Goal: Task Accomplishment & Management: Manage account settings

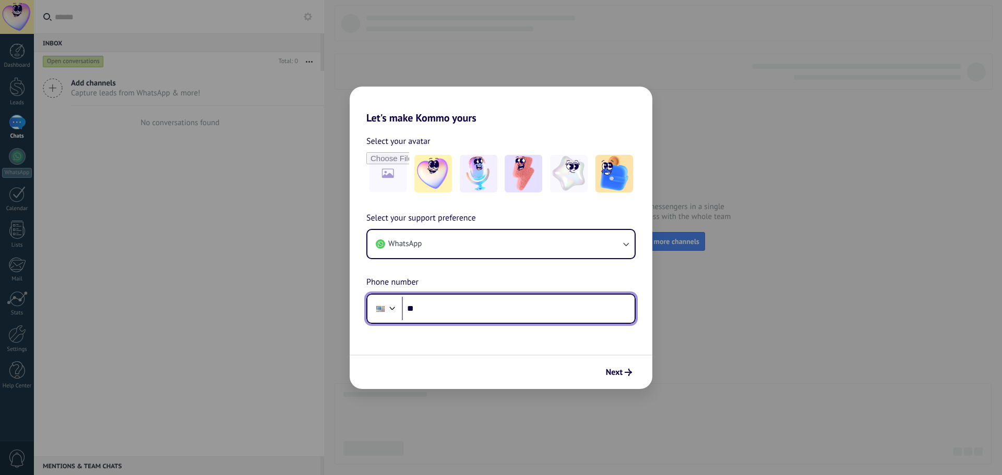
click at [438, 311] on input "**" at bounding box center [518, 309] width 233 height 24
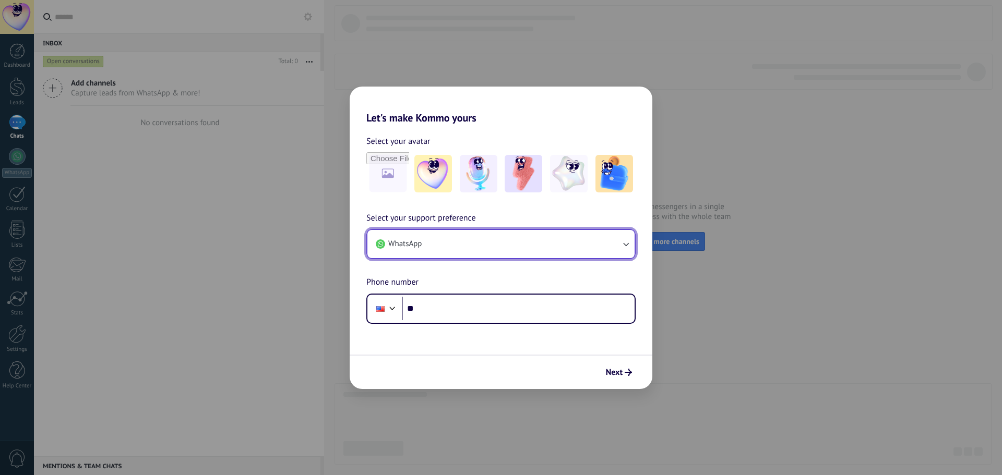
click at [629, 245] on icon "button" at bounding box center [625, 244] width 10 height 10
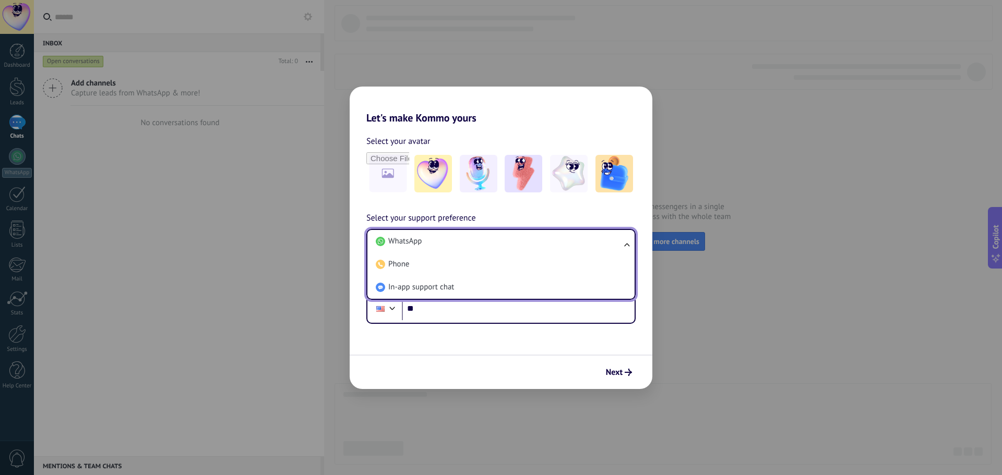
click at [629, 245] on ul "WhatsApp Phone In-app support chat" at bounding box center [500, 264] width 269 height 71
click at [430, 242] on li "WhatsApp" at bounding box center [498, 241] width 255 height 23
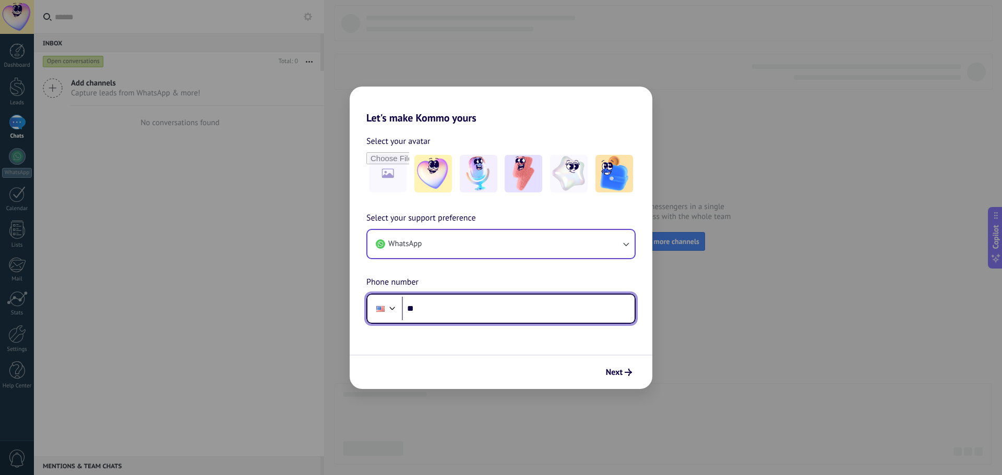
click at [433, 305] on input "**" at bounding box center [518, 309] width 233 height 24
type input "**********"
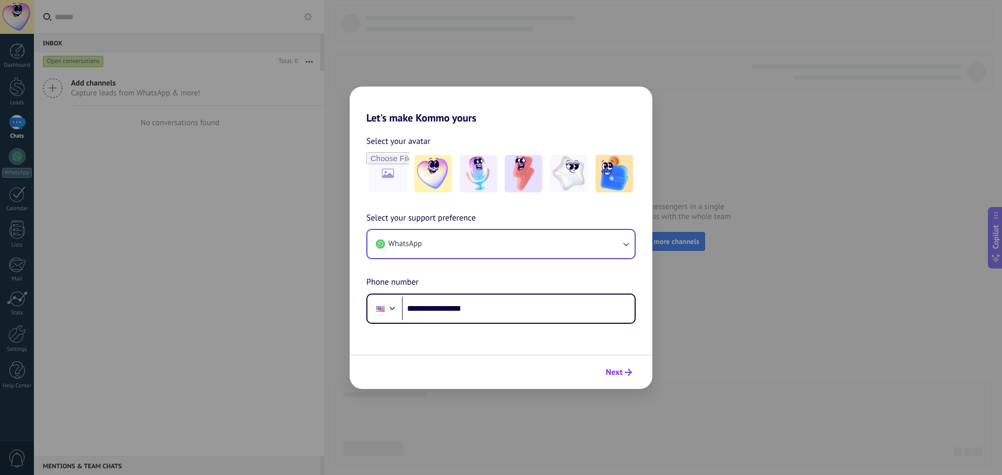
click at [626, 370] on icon "submit" at bounding box center [627, 372] width 7 height 7
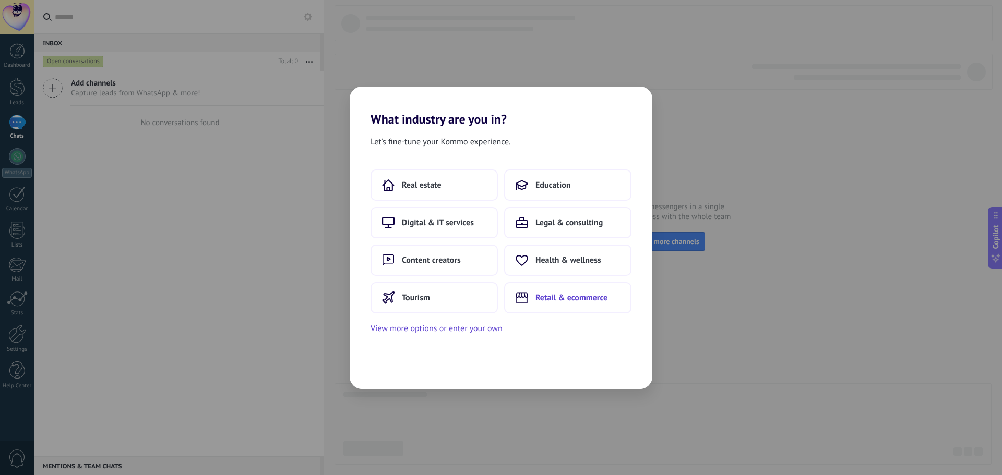
click at [575, 295] on span "Retail & ecommerce" at bounding box center [571, 298] width 72 height 10
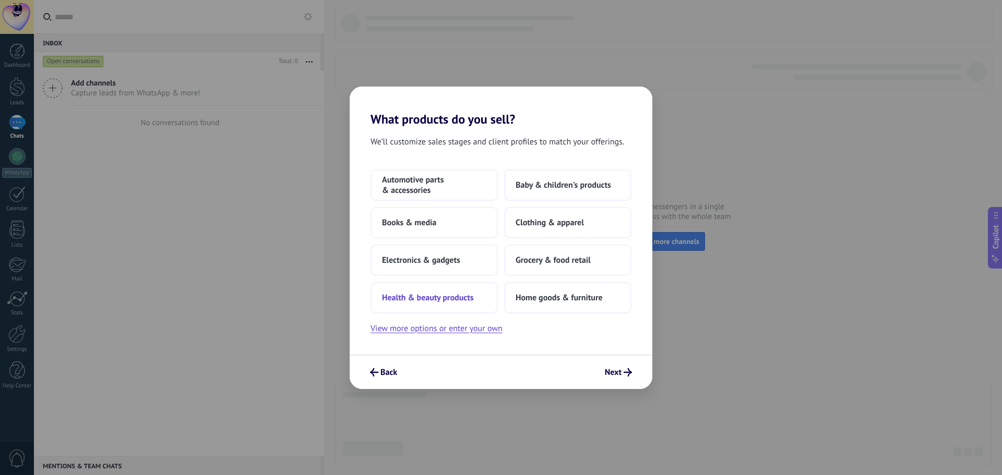
click at [462, 296] on span "Health & beauty products" at bounding box center [428, 298] width 92 height 10
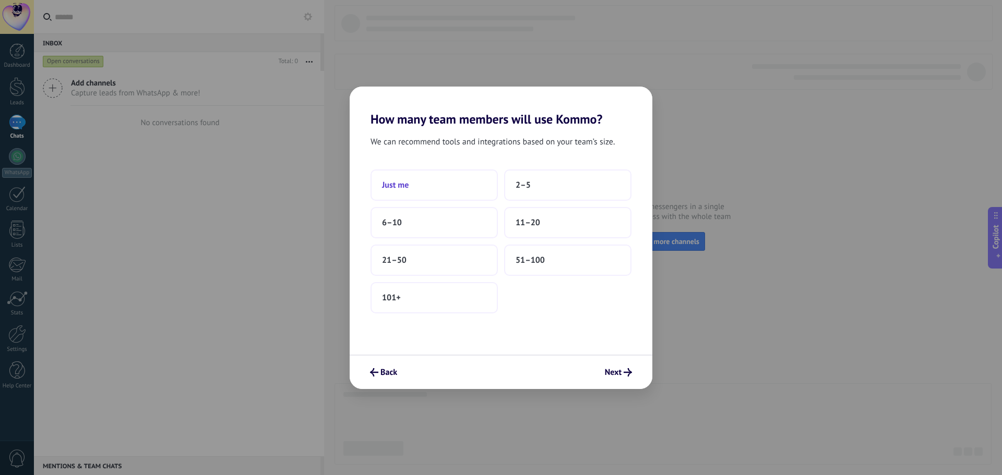
click at [411, 187] on button "Just me" at bounding box center [433, 185] width 127 height 31
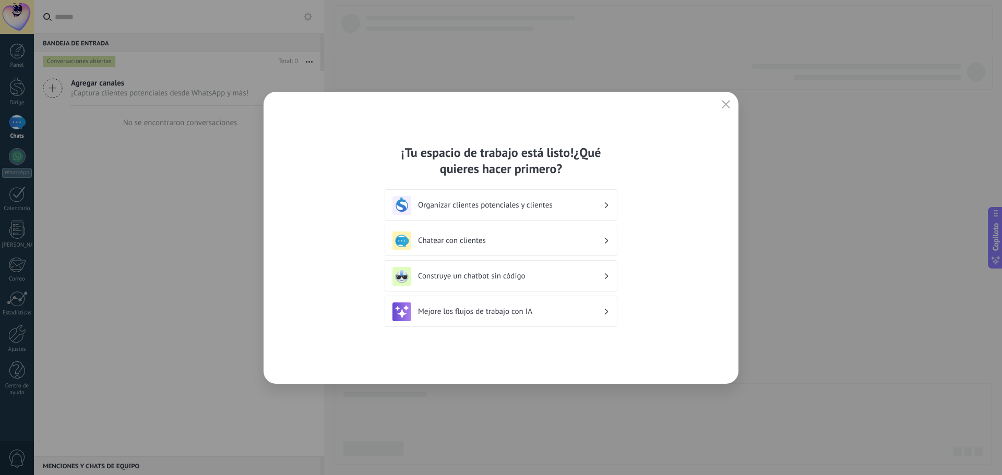
click at [501, 313] on font "Mejore los flujos de trabajo con IA" at bounding box center [475, 312] width 114 height 10
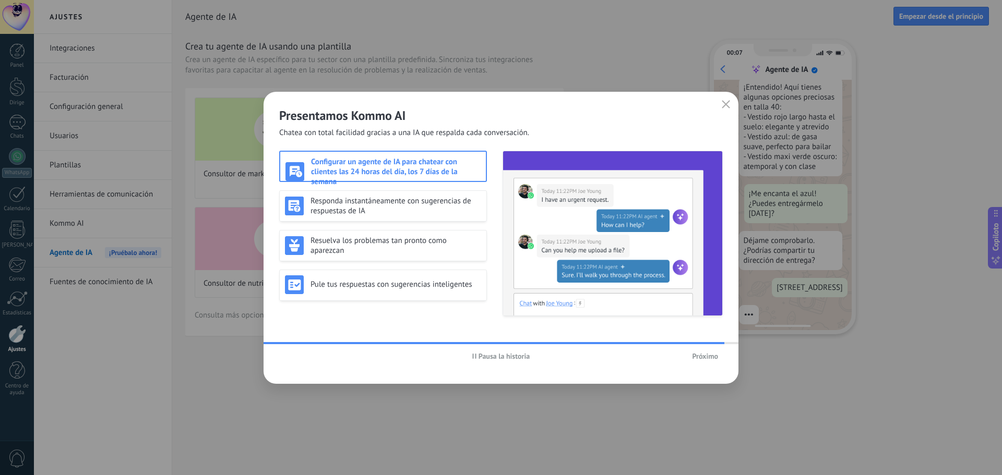
scroll to position [199, 0]
click at [438, 169] on font "Configurar un agente de IA para chatear con clientes las 24 horas del día, los …" at bounding box center [384, 172] width 147 height 30
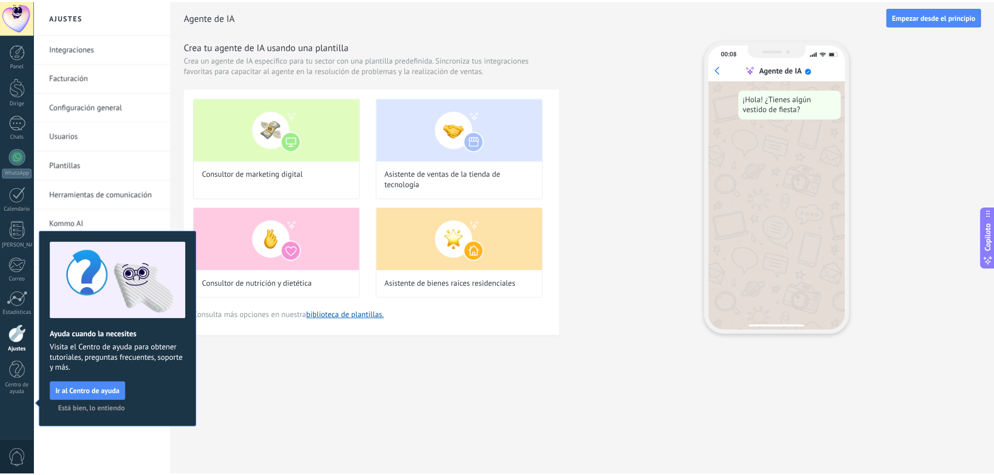
scroll to position [0, 0]
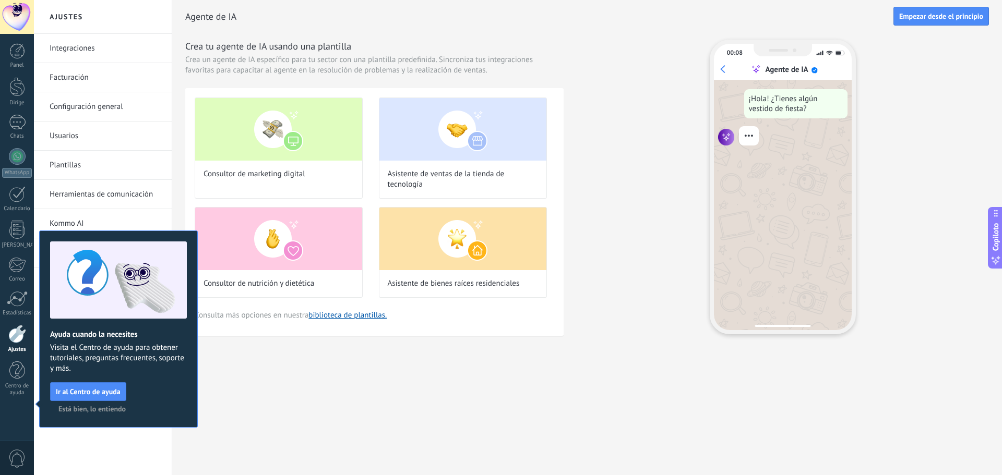
click at [14, 333] on div at bounding box center [17, 334] width 18 height 18
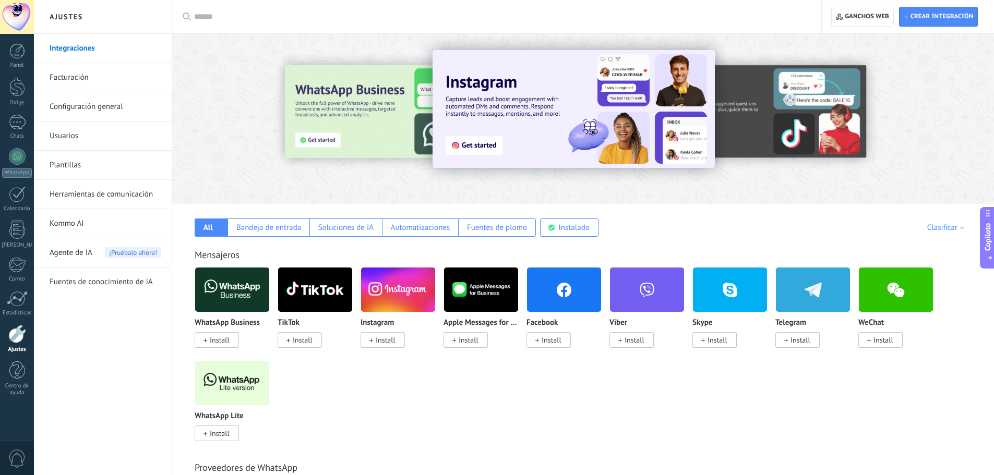
click at [68, 46] on font "Integraciones" at bounding box center [72, 48] width 45 height 10
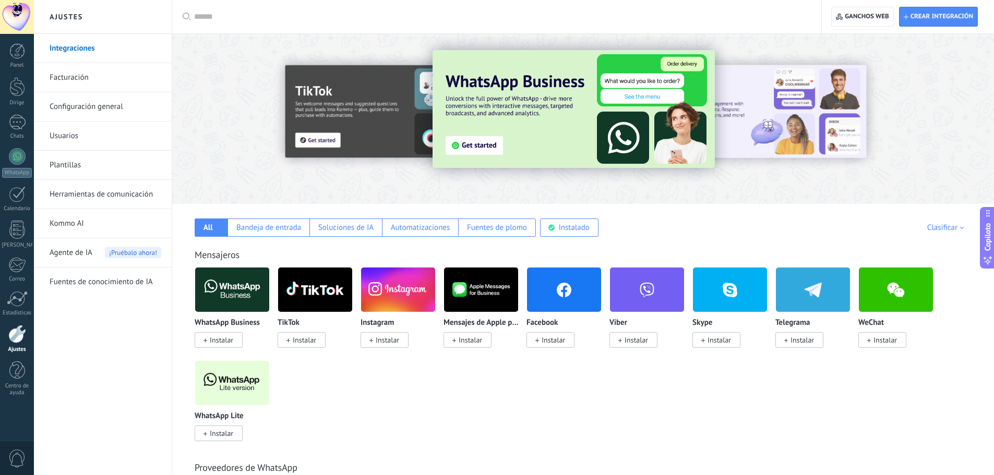
click at [226, 340] on font "Instalar" at bounding box center [221, 339] width 23 height 9
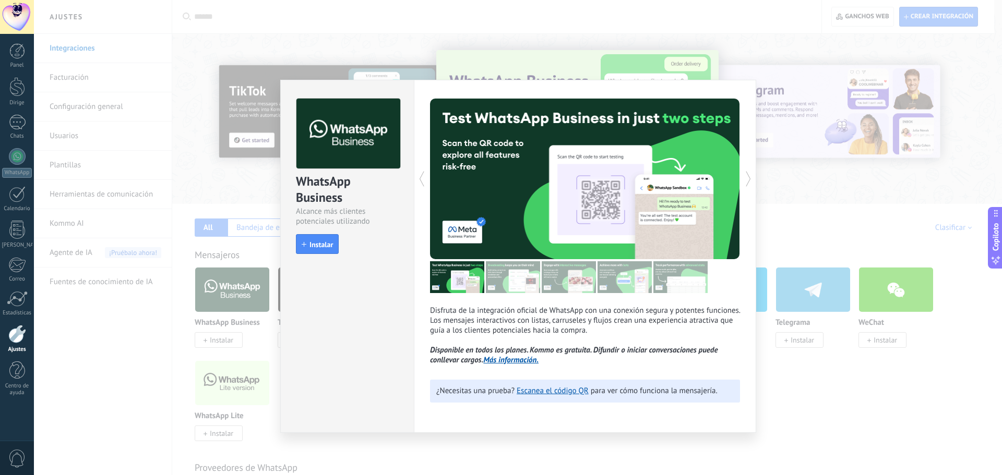
click at [315, 244] on font "Instalar" at bounding box center [320, 244] width 23 height 9
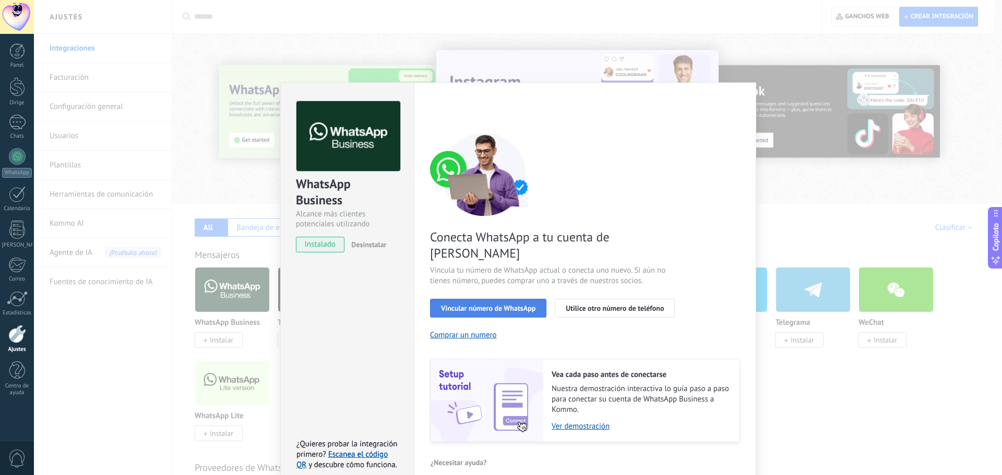
click at [474, 304] on font "Vincular número de WhatsApp" at bounding box center [488, 308] width 94 height 9
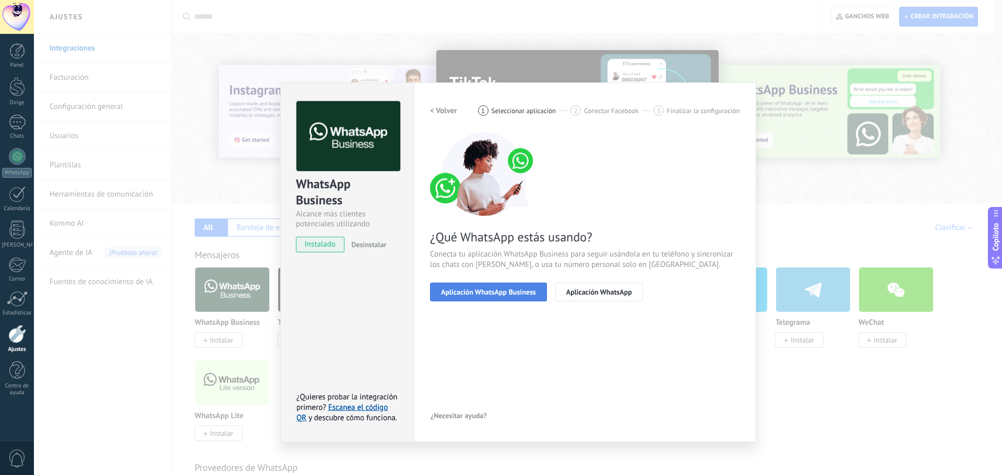
click at [472, 292] on font "Aplicación WhatsApp Business" at bounding box center [488, 291] width 95 height 9
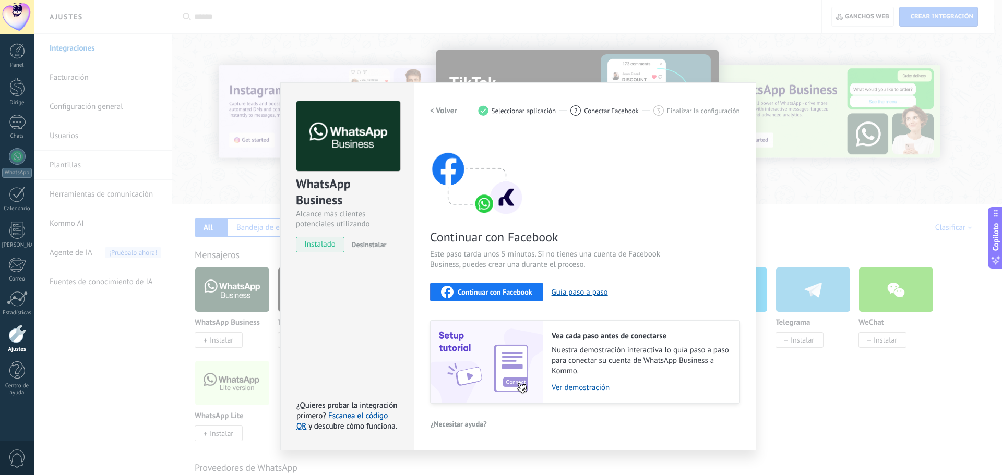
click at [472, 292] on font "Continuar con Facebook" at bounding box center [494, 291] width 75 height 9
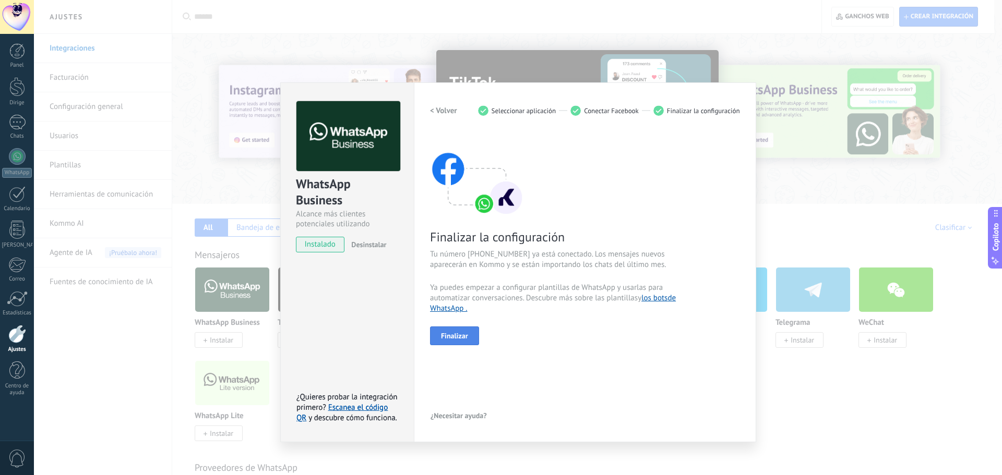
click at [451, 333] on font "Finalizar" at bounding box center [454, 335] width 27 height 9
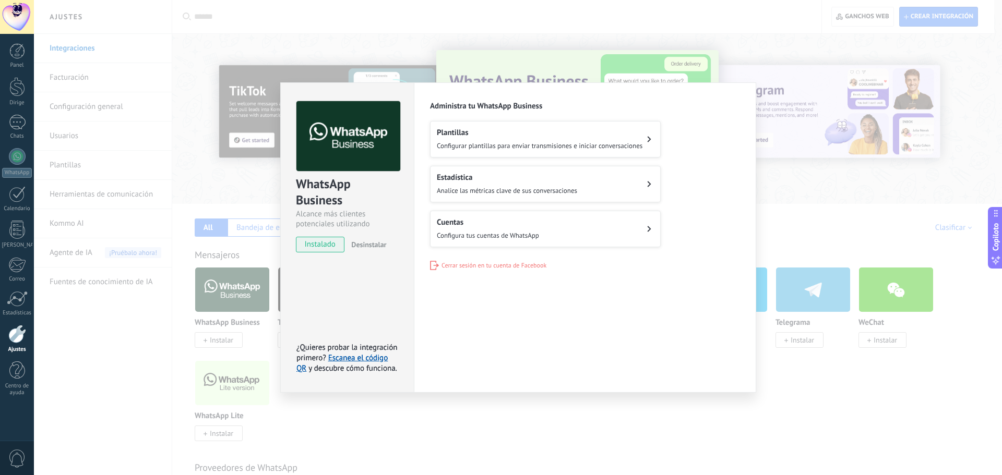
click at [569, 233] on button "Cuentas Configura tus cuentas de WhatsApp" at bounding box center [545, 229] width 231 height 37
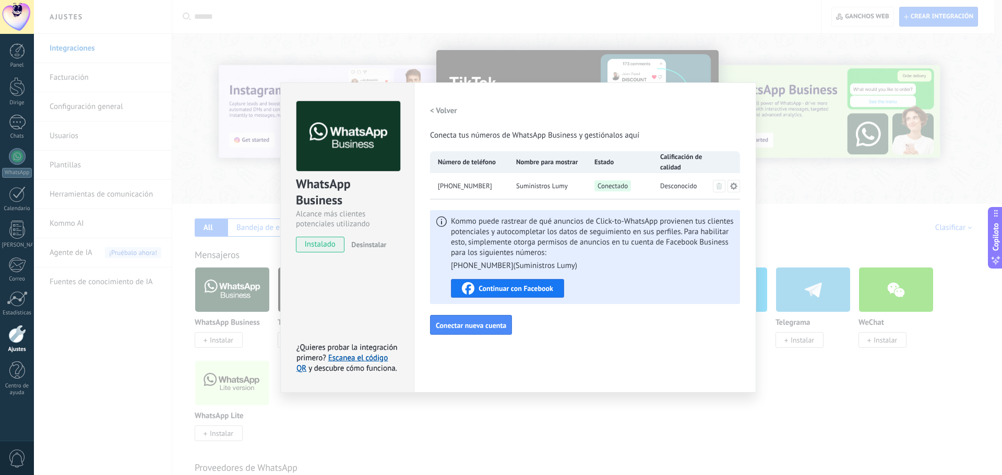
click at [513, 287] on font "Continuar con Facebook" at bounding box center [515, 288] width 75 height 9
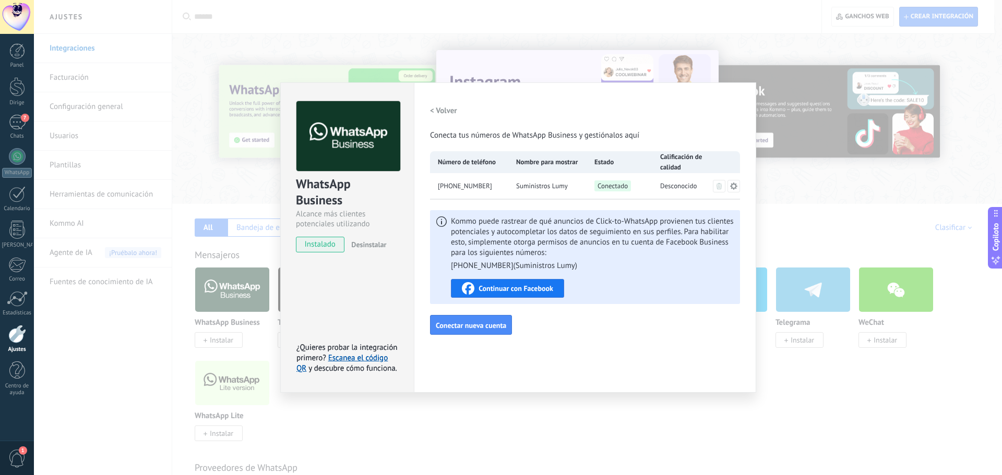
click at [549, 436] on div "WhatsApp Business Alcance más clientes potenciales utilizando potentes herramie…" at bounding box center [518, 237] width 968 height 475
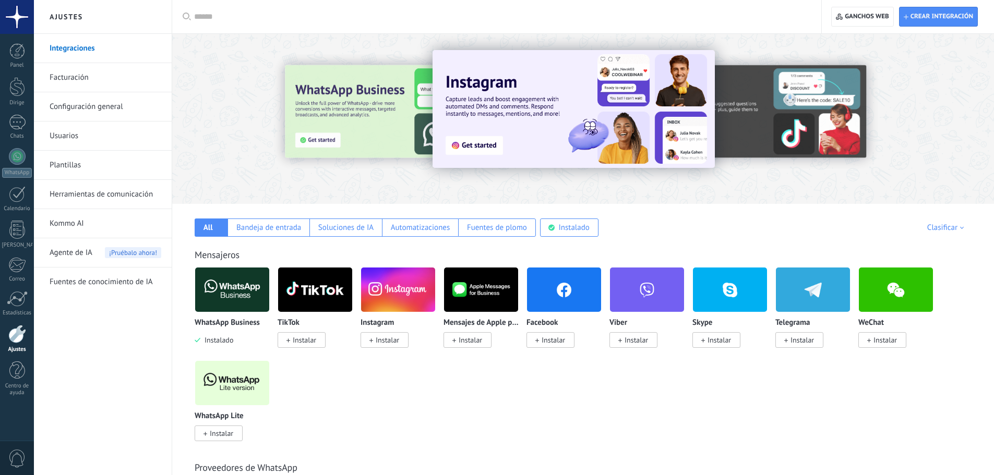
click at [300, 341] on font "Instalar" at bounding box center [304, 339] width 23 height 9
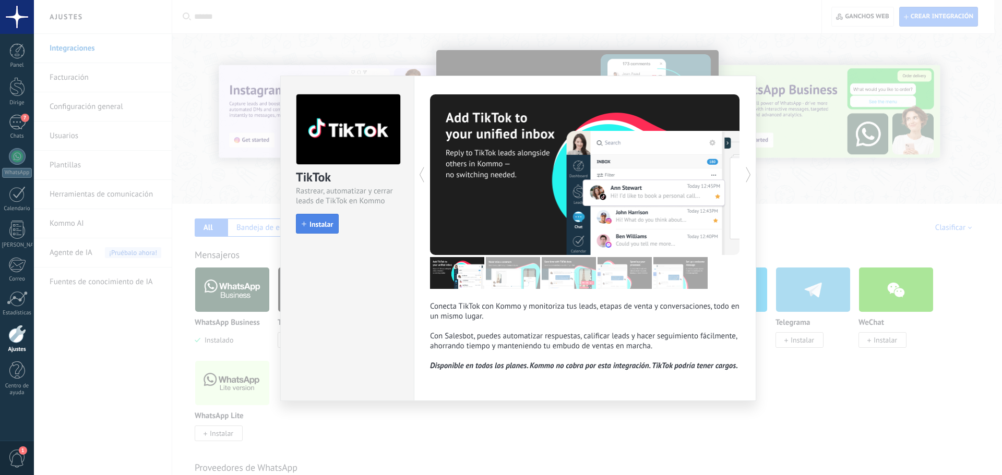
click at [315, 223] on font "Instalar" at bounding box center [320, 224] width 23 height 9
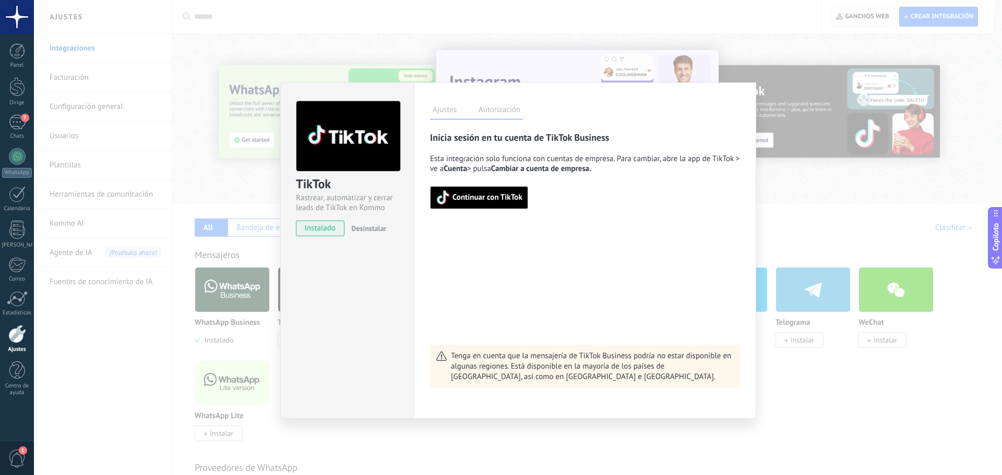
click at [472, 206] on button "Continuar con TikTok" at bounding box center [479, 197] width 98 height 23
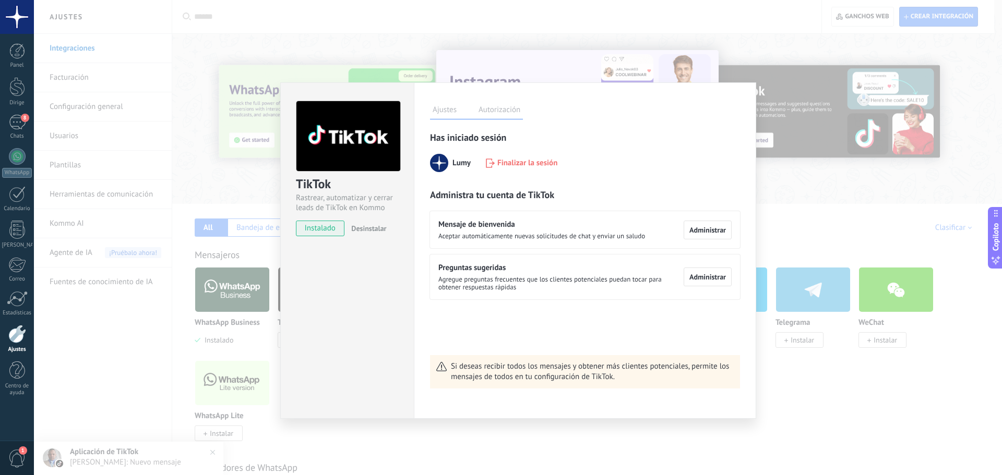
click at [793, 453] on div "TikTok Rastrear, automatizar y cerrar leads de TikTok en Kommo instalado Desins…" at bounding box center [518, 237] width 968 height 475
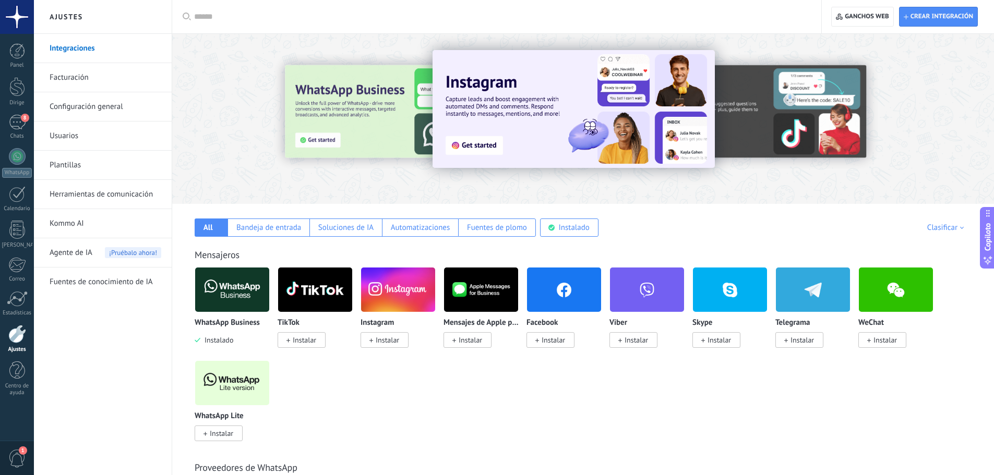
click at [383, 342] on font "Instalar" at bounding box center [387, 339] width 23 height 9
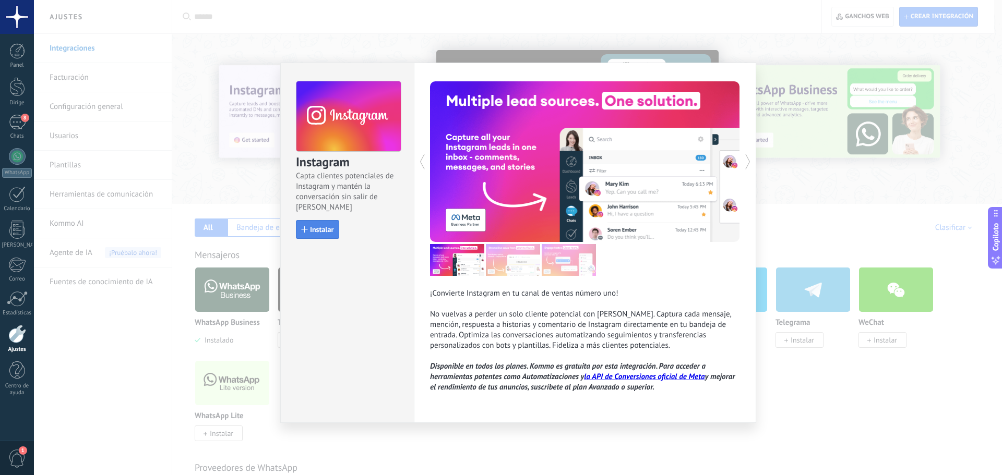
click at [322, 227] on font "Instalar" at bounding box center [321, 229] width 23 height 9
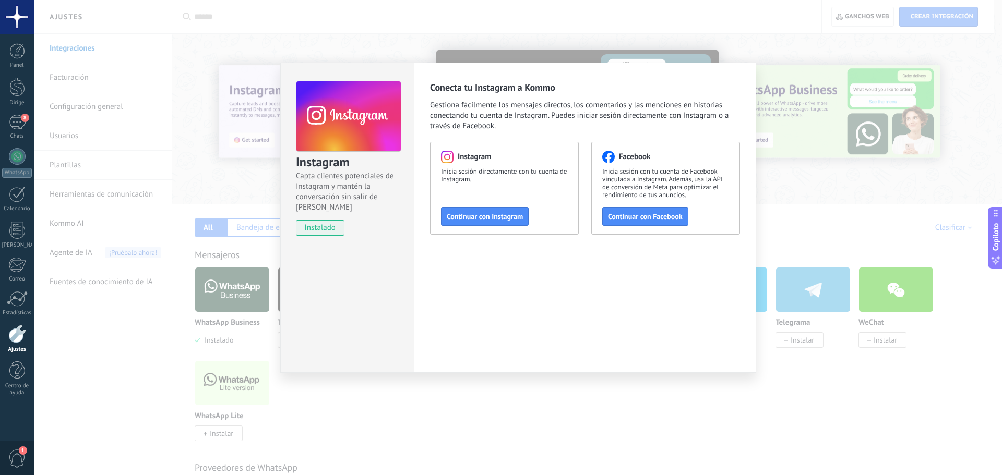
click at [471, 218] on font "Continuar con Instagram" at bounding box center [485, 216] width 76 height 9
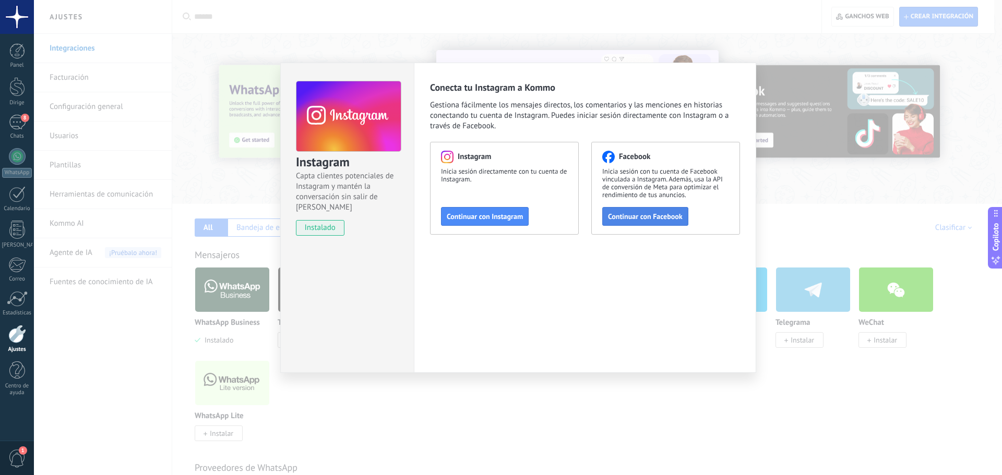
click at [631, 216] on font "Continuar con Facebook" at bounding box center [645, 216] width 75 height 9
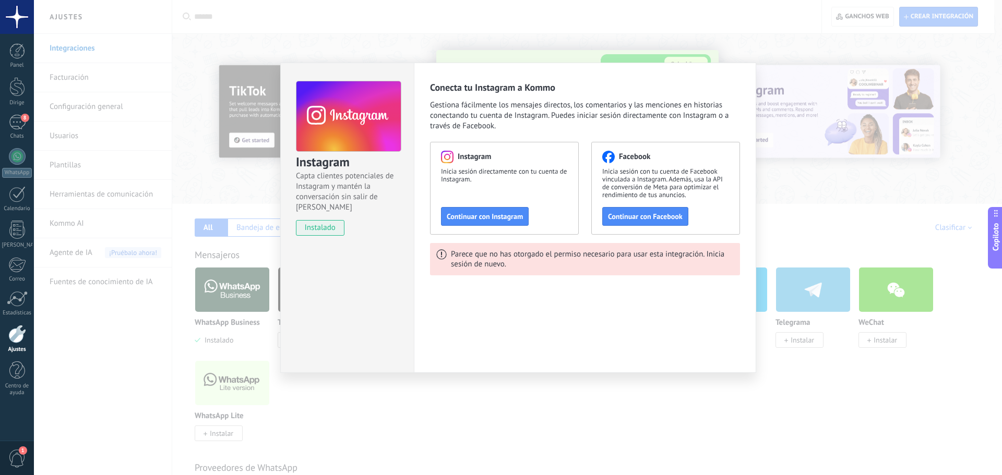
click at [300, 25] on div "Instagram Capta clientes potenciales de Instagram y mantén la conversación sin …" at bounding box center [518, 237] width 968 height 475
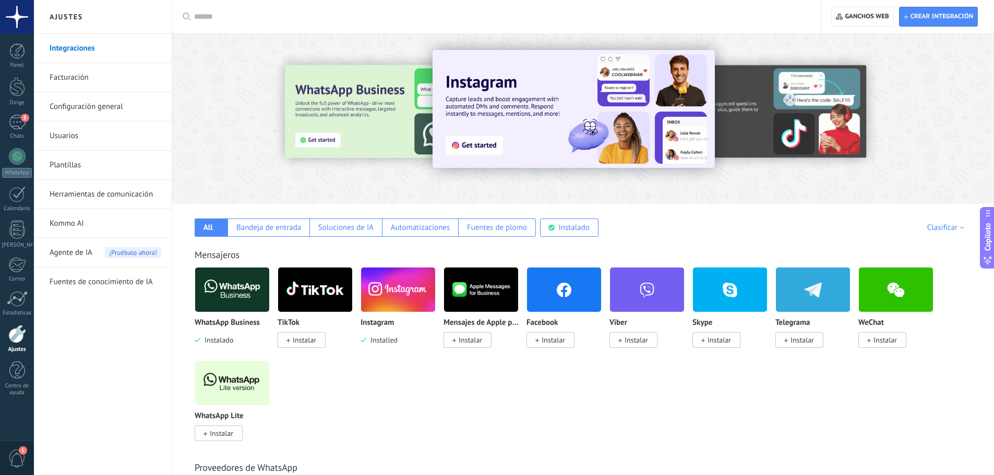
click at [14, 450] on span "1" at bounding box center [17, 459] width 18 height 18
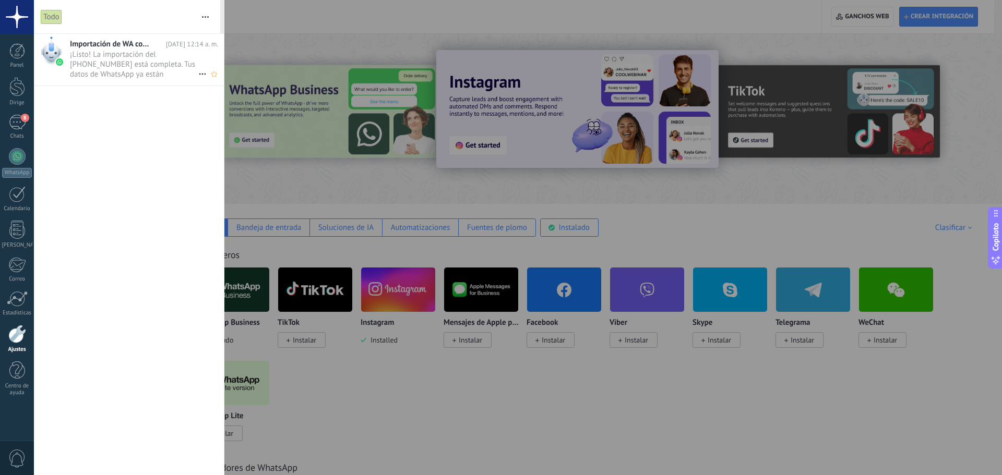
click at [89, 56] on font "¡Listo! La importación del +1 717-347-8790 está completa. Tus datos de WhatsApp…" at bounding box center [132, 70] width 125 height 40
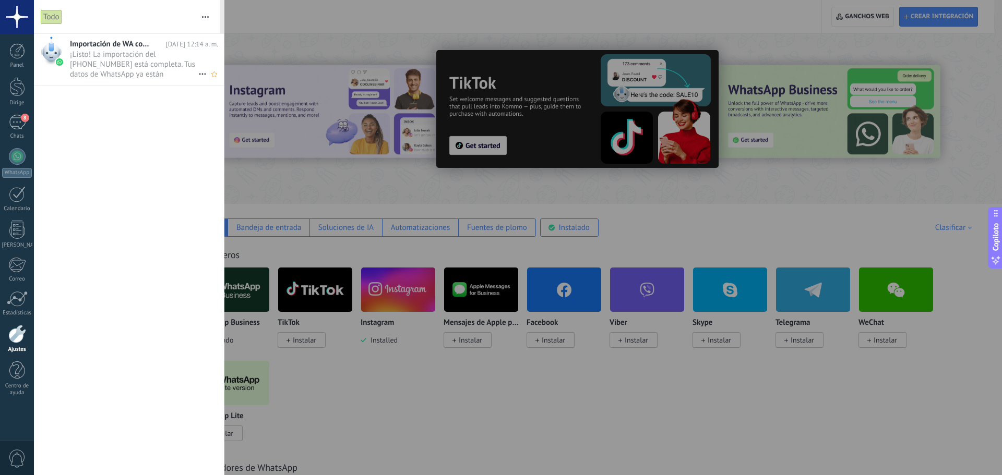
click at [124, 61] on font "¡Listo! La importación del +1 717-347-8790 está completa. Tus datos de WhatsApp…" at bounding box center [132, 70] width 125 height 40
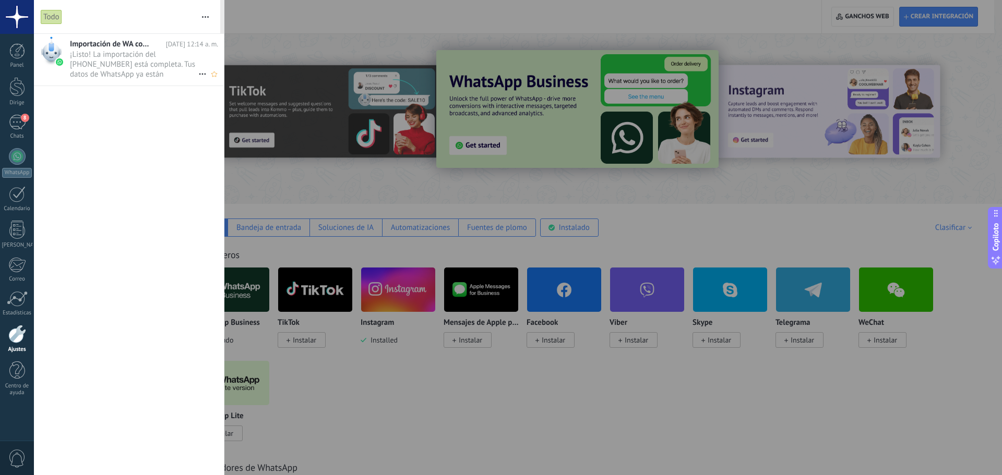
click at [198, 73] on icon at bounding box center [202, 74] width 13 height 13
click at [139, 63] on div at bounding box center [501, 237] width 1002 height 475
drag, startPoint x: 83, startPoint y: 48, endPoint x: 61, endPoint y: 46, distance: 22.0
click at [83, 47] on font "Importación de WA completada" at bounding box center [122, 44] width 104 height 10
click at [47, 48] on div at bounding box center [51, 51] width 21 height 29
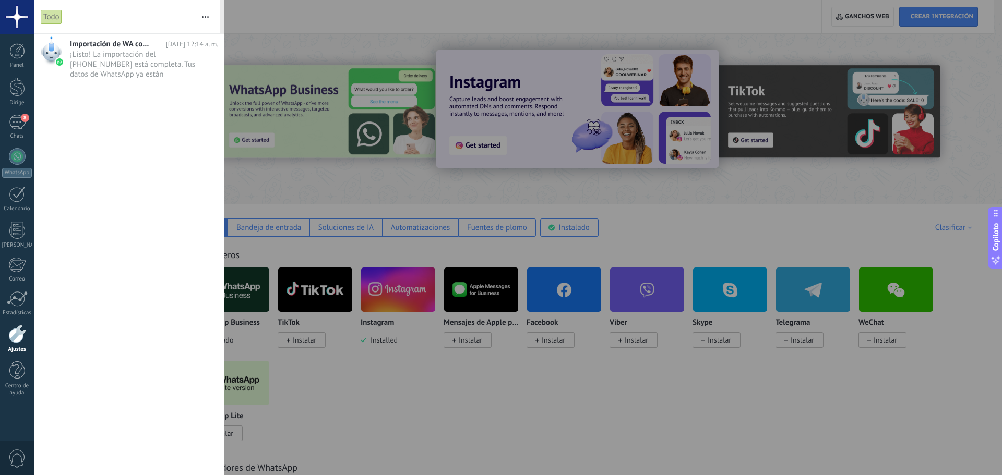
click at [11, 402] on div "Panel Dirige 8 Chats WhatsApp Clientes" at bounding box center [17, 225] width 34 height 364
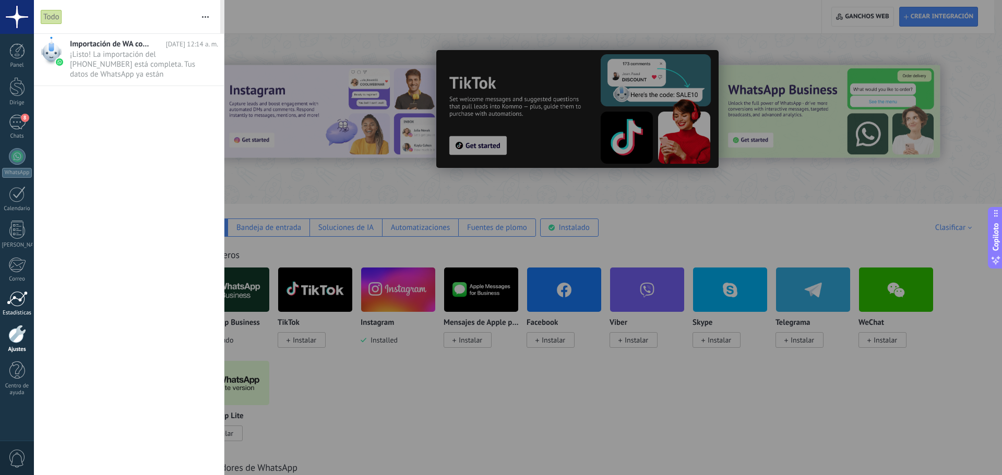
click at [12, 302] on div at bounding box center [17, 299] width 21 height 16
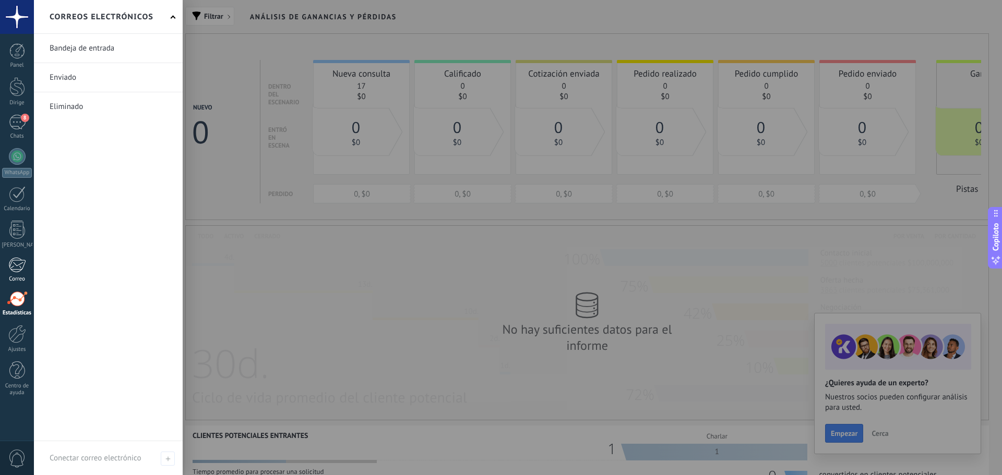
click at [14, 257] on div at bounding box center [16, 265] width 17 height 16
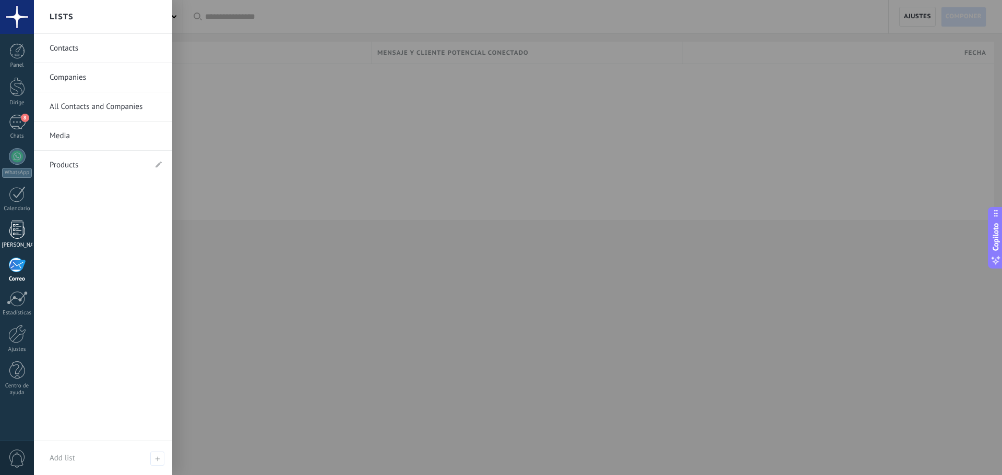
click at [17, 231] on div at bounding box center [17, 230] width 16 height 18
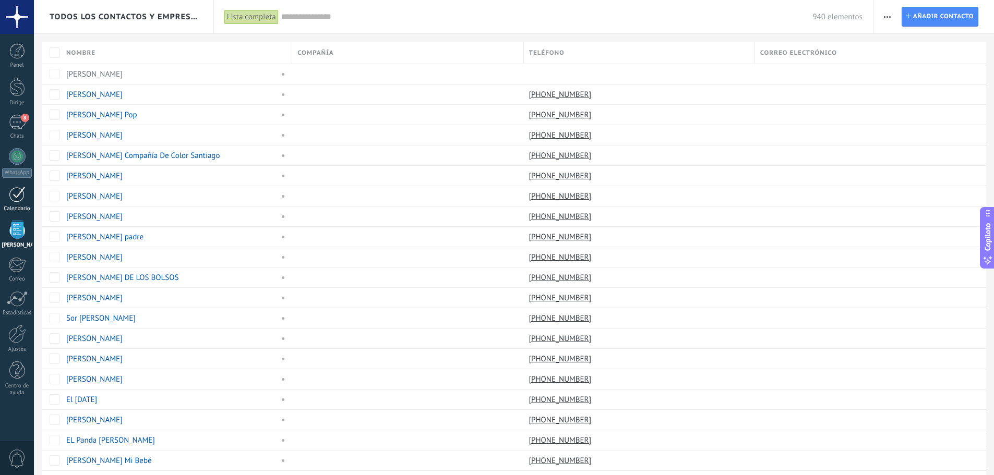
click at [14, 192] on div at bounding box center [17, 194] width 17 height 16
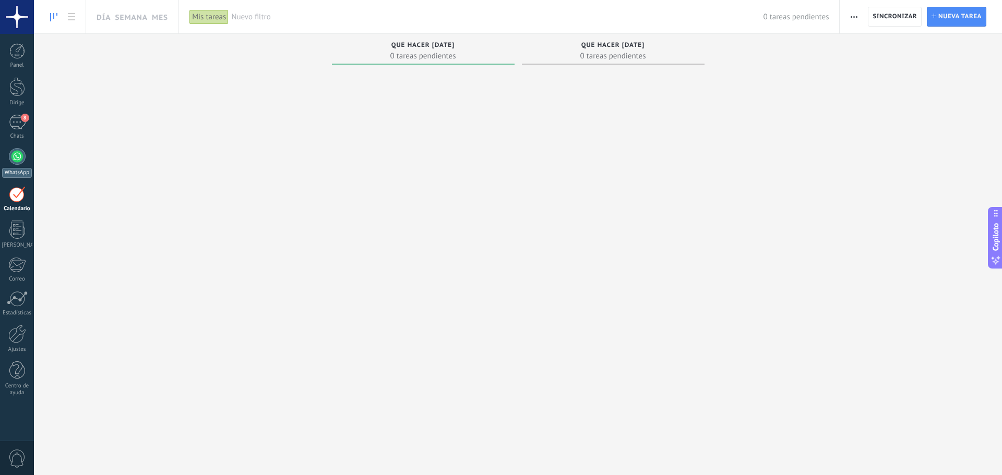
click at [14, 159] on div at bounding box center [17, 156] width 17 height 17
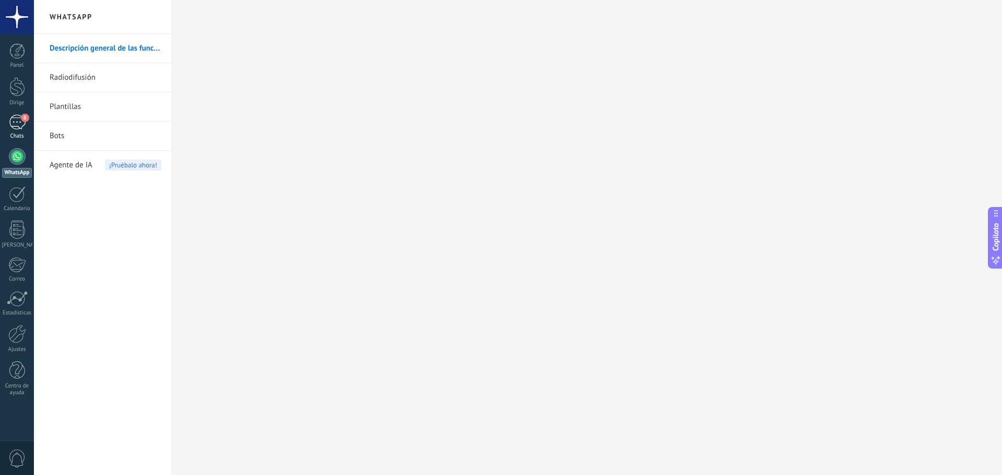
click at [17, 118] on div "8" at bounding box center [17, 122] width 17 height 15
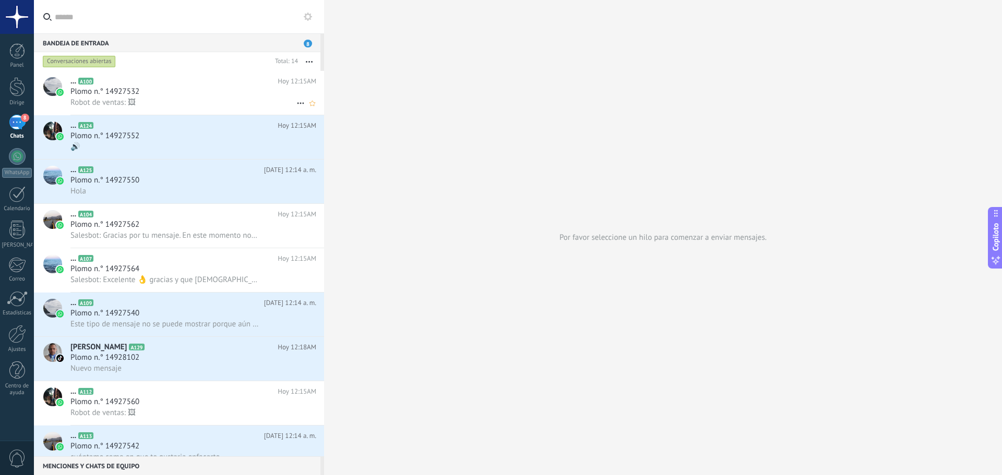
click at [152, 87] on div "Plomo n.° 14927532" at bounding box center [193, 92] width 246 height 10
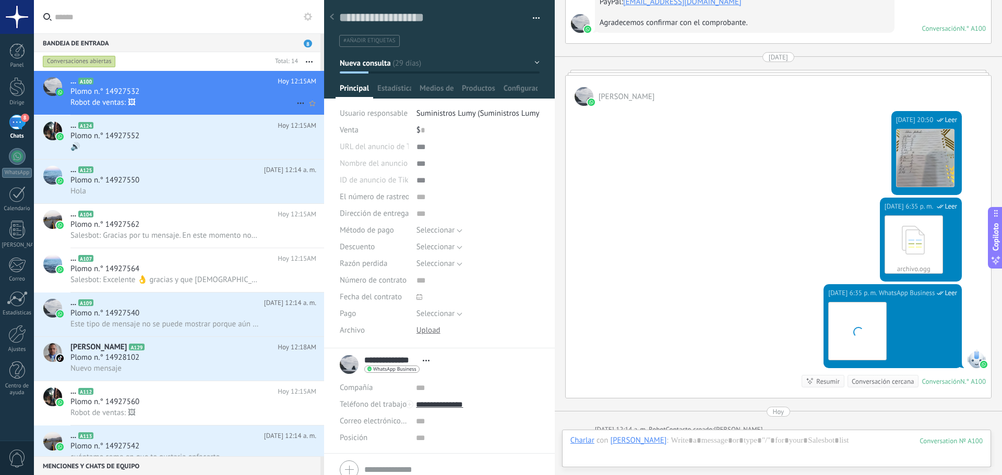
scroll to position [2798, 0]
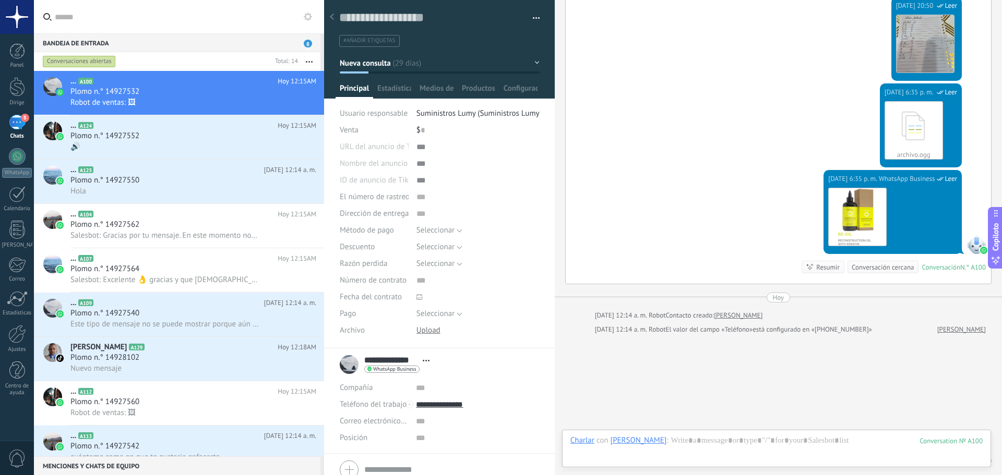
click at [707, 456] on font "agregando una" at bounding box center [710, 460] width 43 height 9
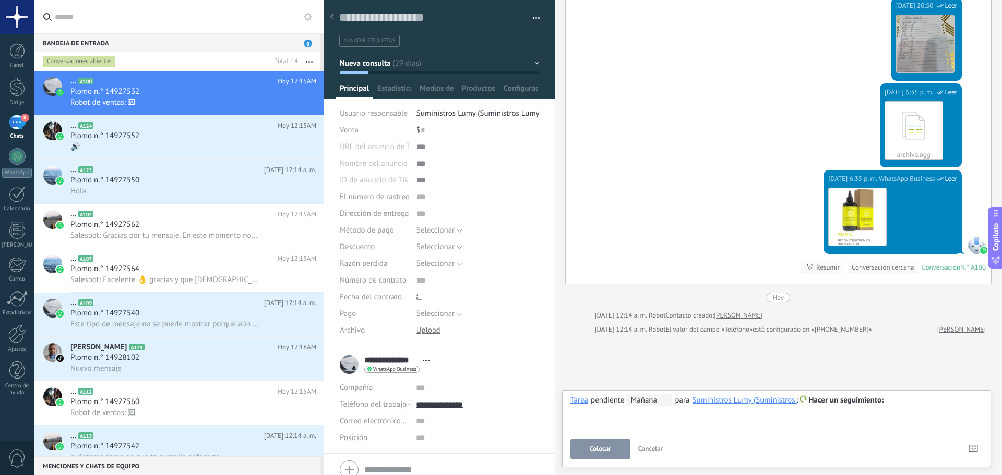
click at [606, 445] on font "Colocar" at bounding box center [599, 448] width 21 height 9
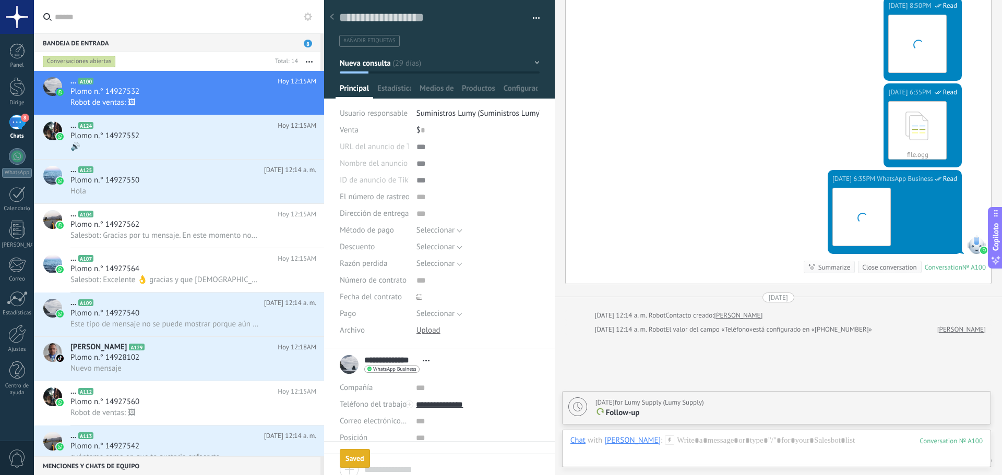
scroll to position [2835, 0]
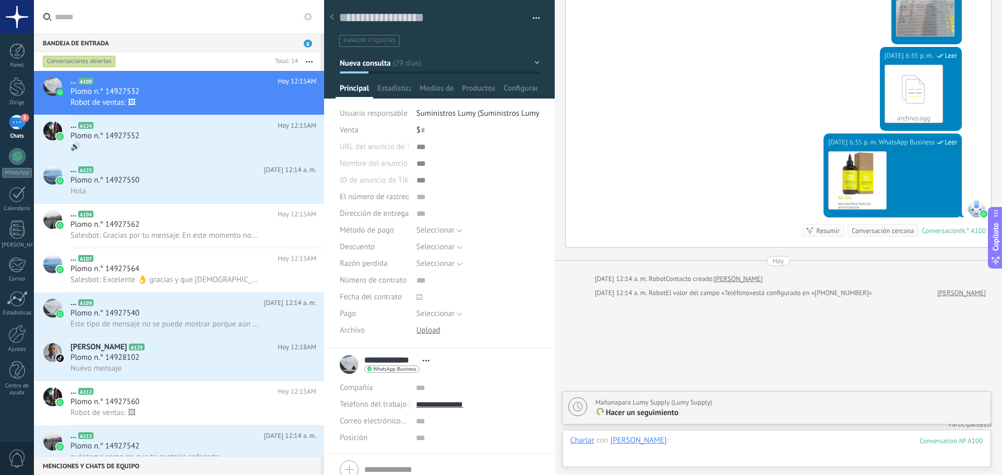
click at [598, 451] on div at bounding box center [776, 451] width 412 height 31
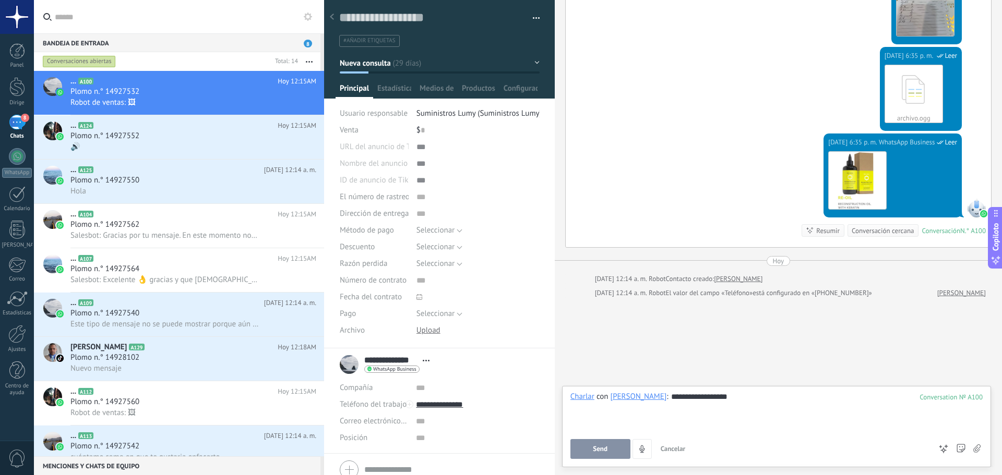
click at [593, 443] on button "Send" at bounding box center [600, 449] width 60 height 20
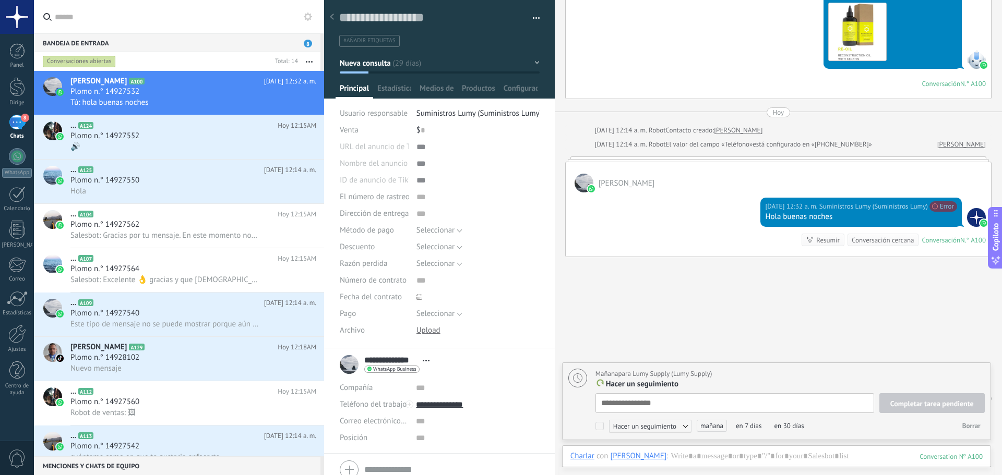
scroll to position [2986, 0]
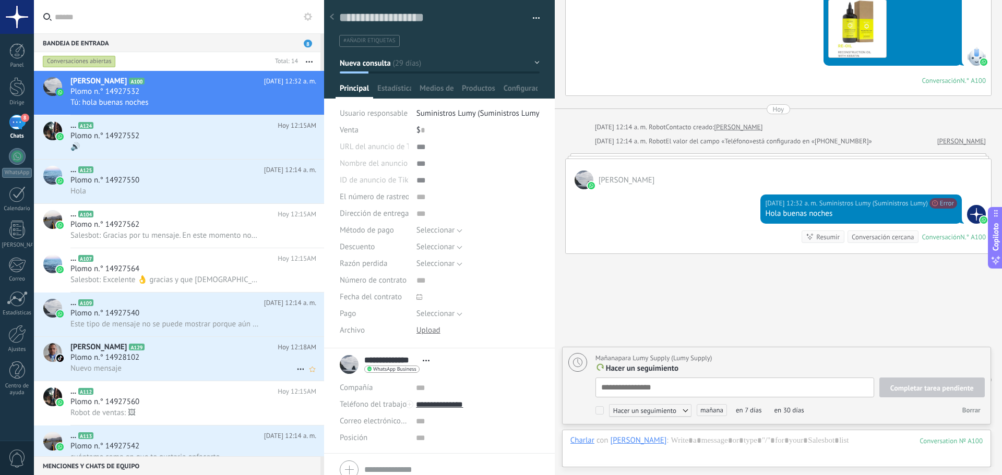
click at [148, 359] on div "Plomo n.° 14928102" at bounding box center [193, 358] width 246 height 10
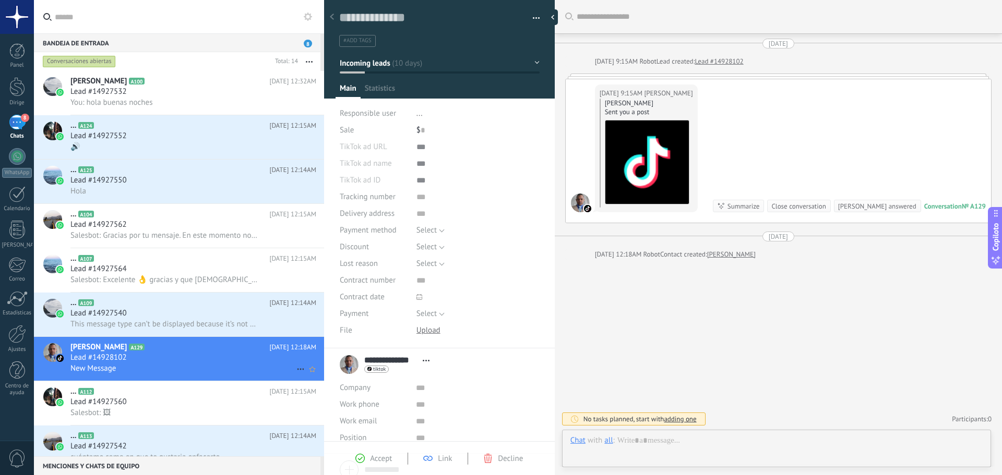
scroll to position [16, 0]
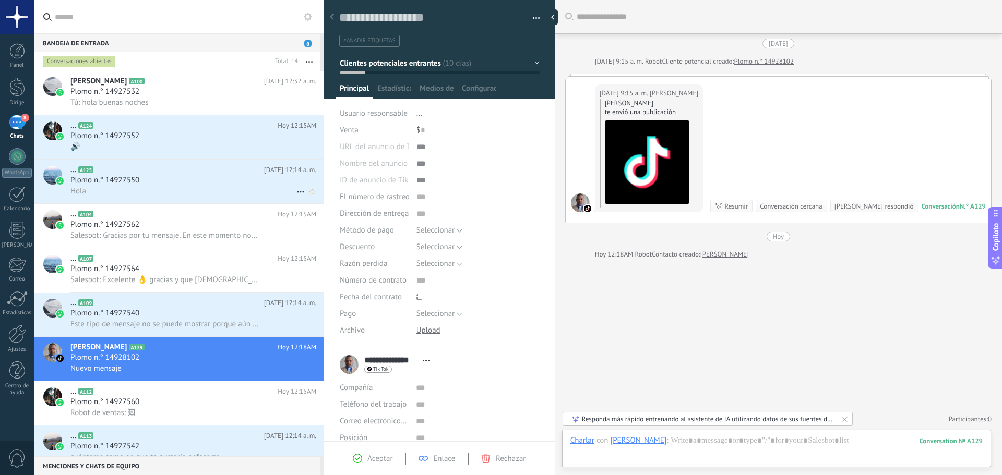
click at [158, 179] on div "Plomo n.° 14927550" at bounding box center [193, 180] width 246 height 10
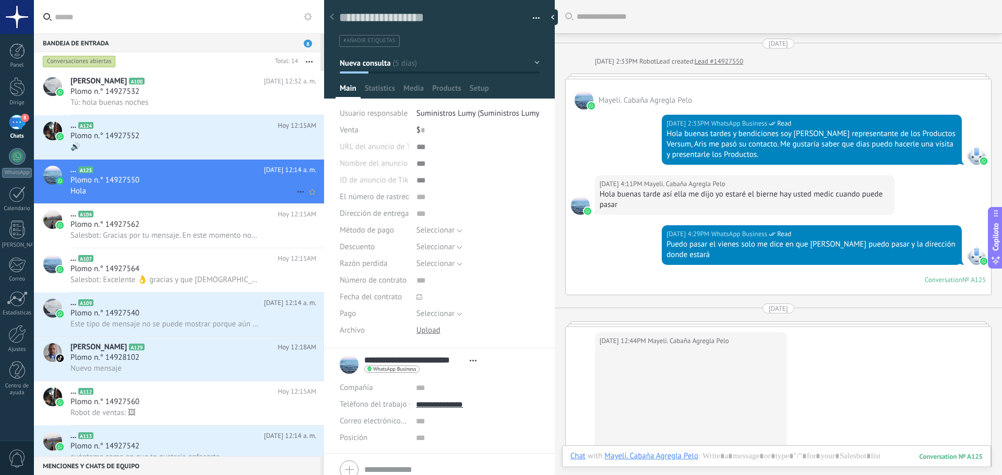
scroll to position [16, 0]
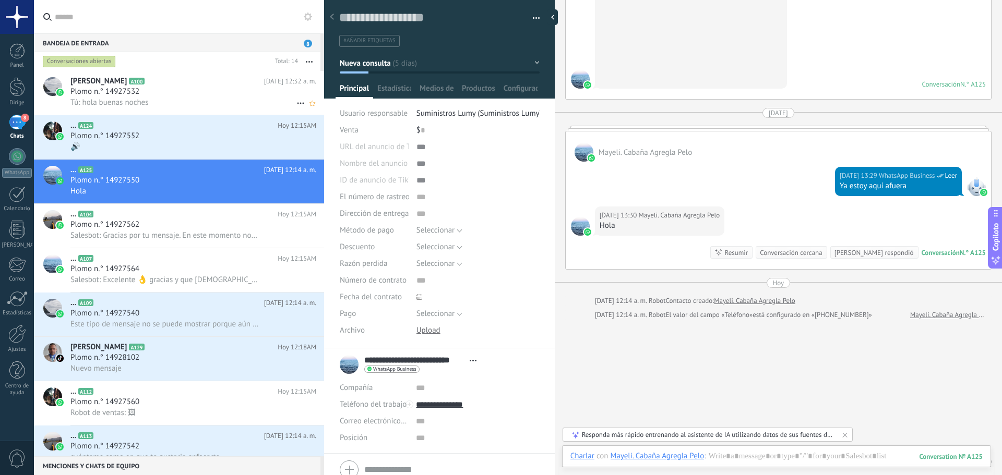
click at [178, 87] on div "Plomo n.° 14927532" at bounding box center [193, 92] width 246 height 10
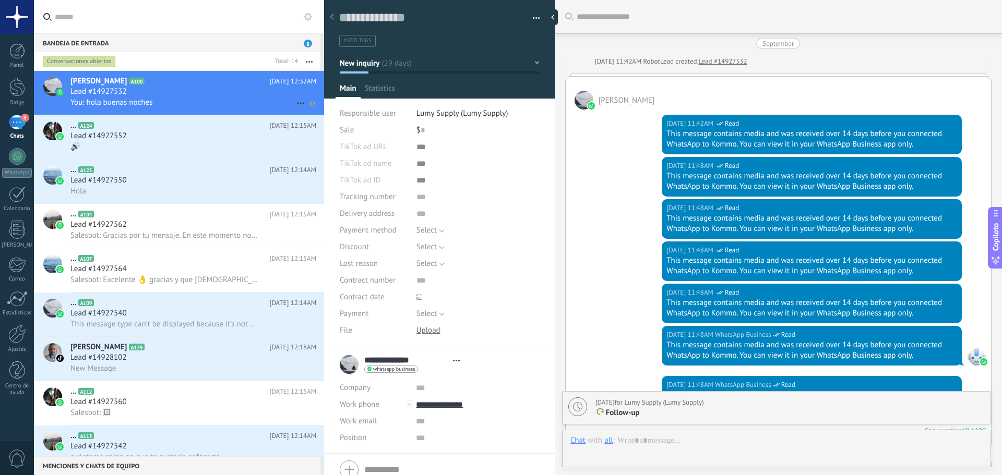
type textarea "**********"
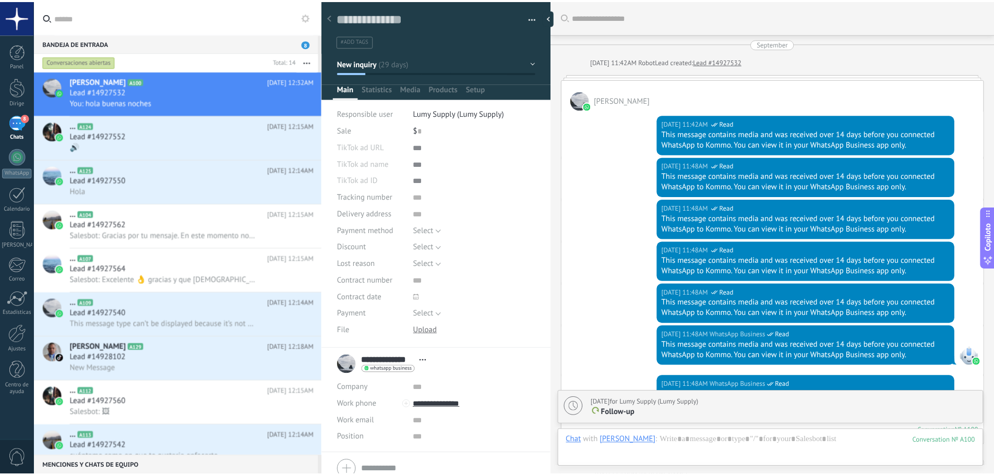
scroll to position [2839, 0]
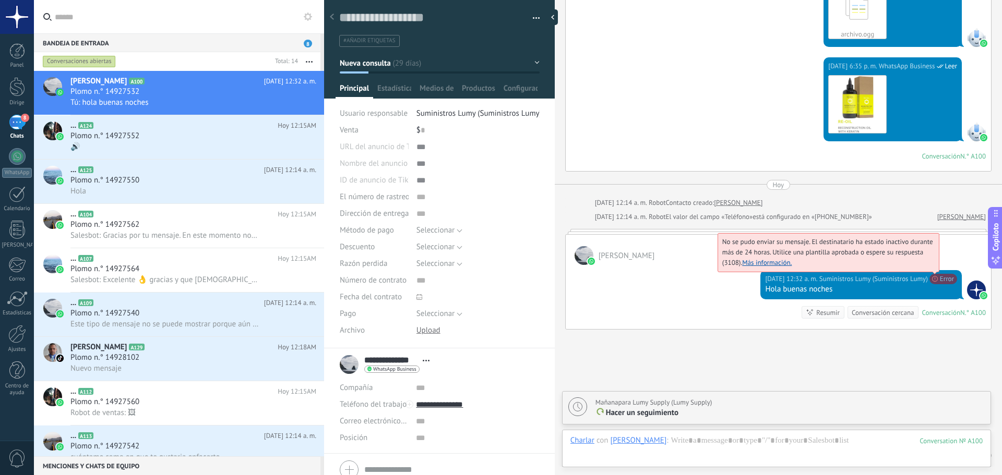
click at [933, 237] on span "No se pudo enviar su mensaje. El destinatario ha estado inactivo durante más de…" at bounding box center [827, 252] width 211 height 30
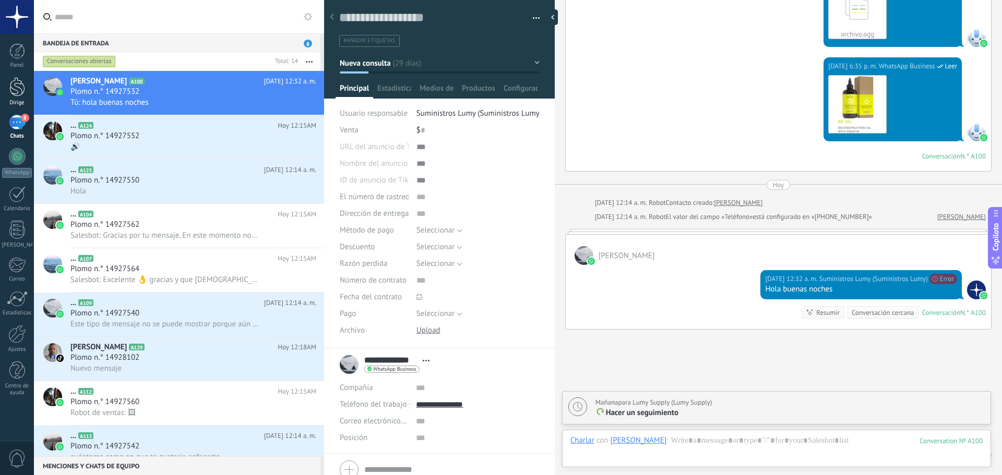
click at [16, 86] on div at bounding box center [17, 86] width 16 height 19
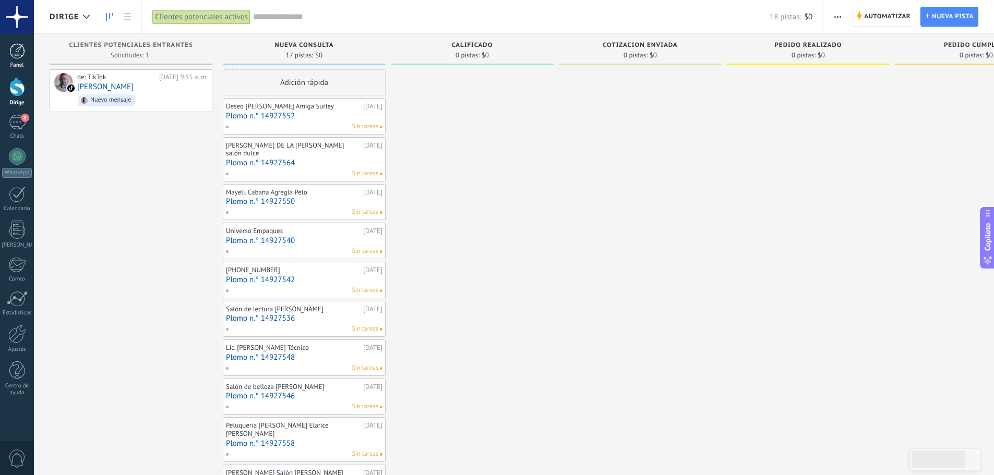
click at [18, 48] on div at bounding box center [17, 51] width 16 height 16
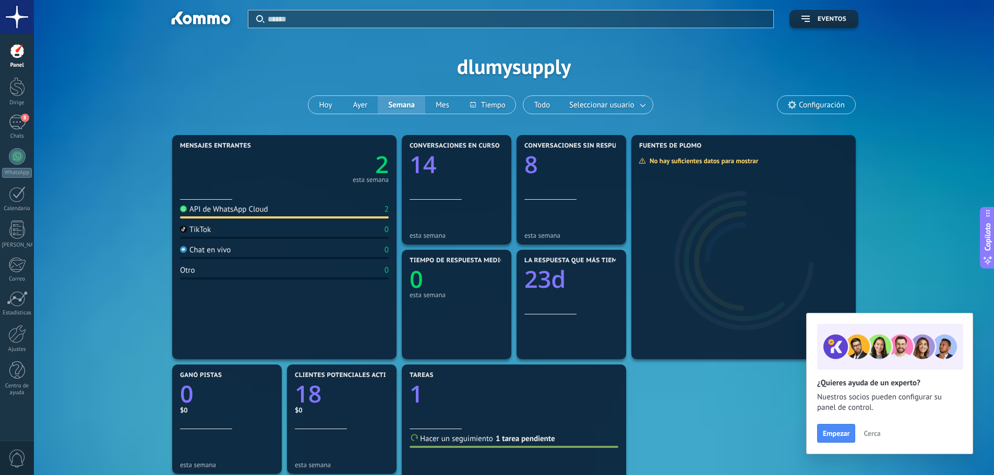
click at [803, 108] on font "Configuración" at bounding box center [822, 105] width 46 height 10
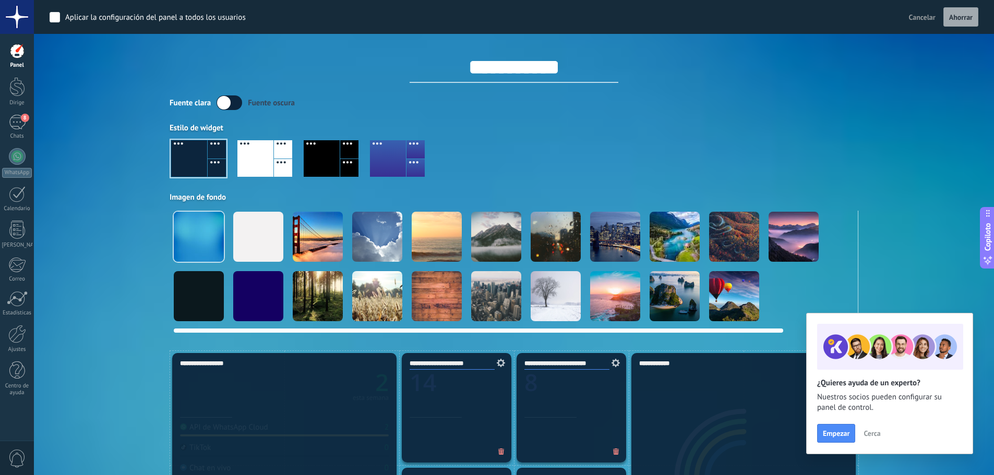
click at [251, 299] on div at bounding box center [258, 296] width 50 height 50
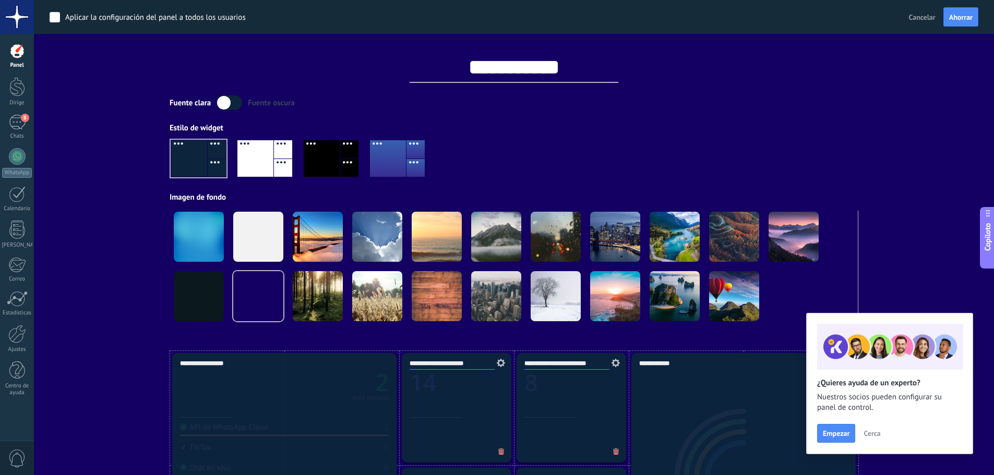
drag, startPoint x: 712, startPoint y: 333, endPoint x: 765, endPoint y: 335, distance: 52.7
click at [765, 335] on div "Aplicar Eventos dlumysupply Hoy Ayer Semana Mes Todo Seleccionar usuario Config…" at bounding box center [514, 175] width 929 height 351
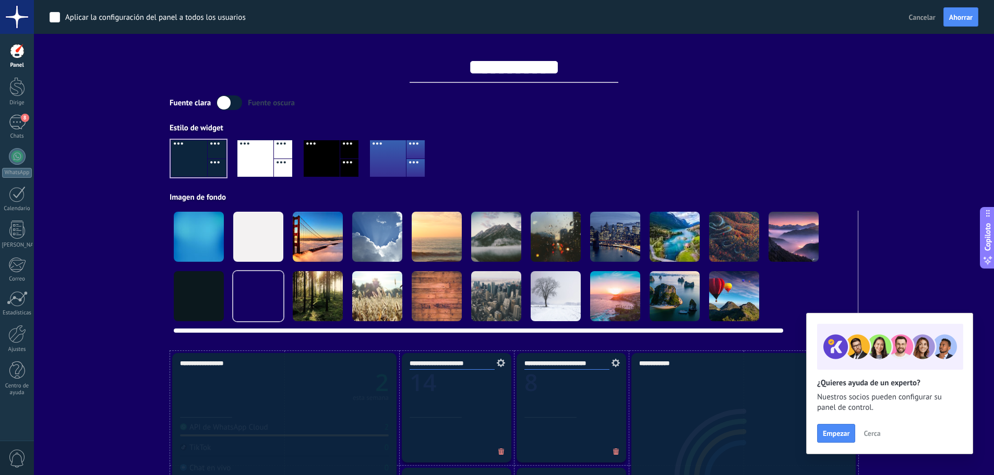
drag, startPoint x: 732, startPoint y: 328, endPoint x: 595, endPoint y: 328, distance: 137.2
click at [783, 331] on div at bounding box center [478, 331] width 609 height 4
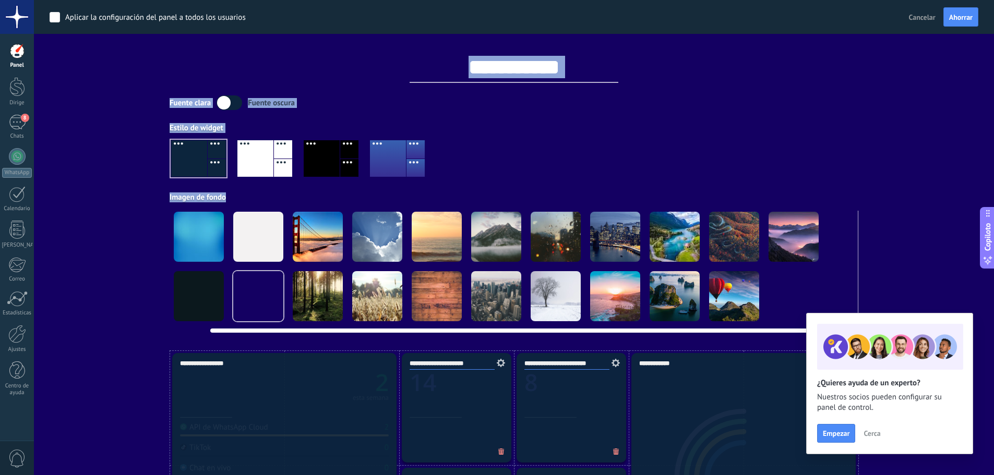
click at [193, 239] on div at bounding box center [199, 237] width 50 height 50
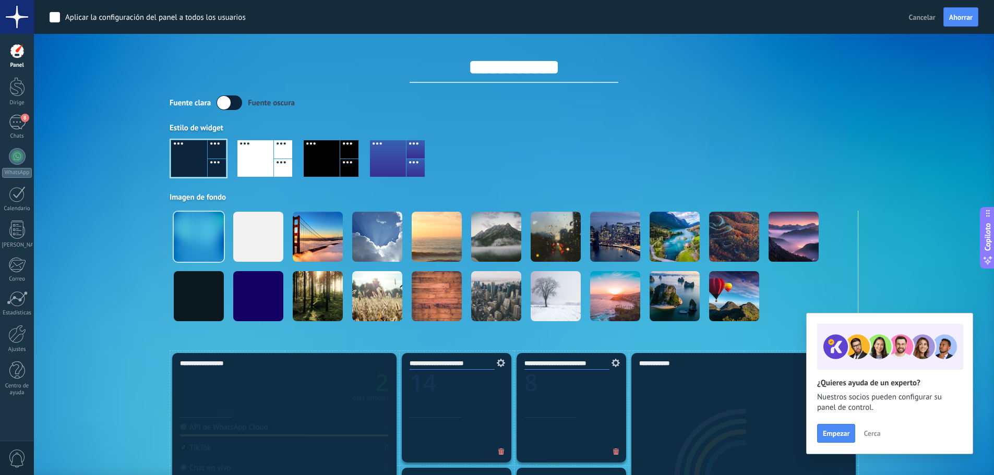
click at [238, 105] on label at bounding box center [229, 102] width 26 height 15
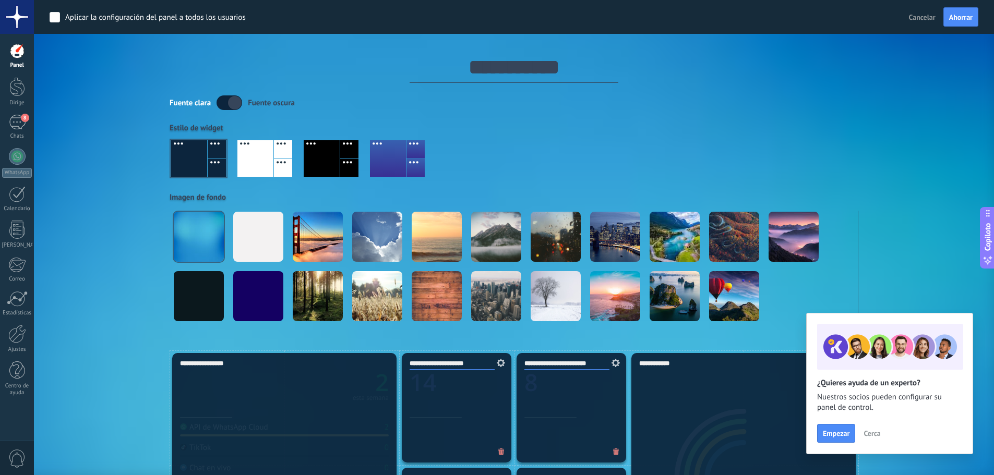
click at [227, 104] on label at bounding box center [229, 102] width 26 height 15
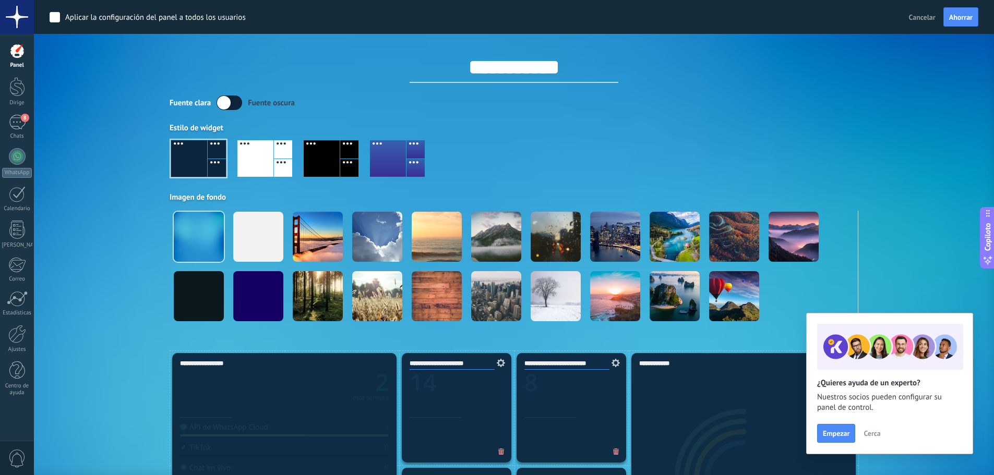
click at [321, 159] on div at bounding box center [322, 158] width 36 height 37
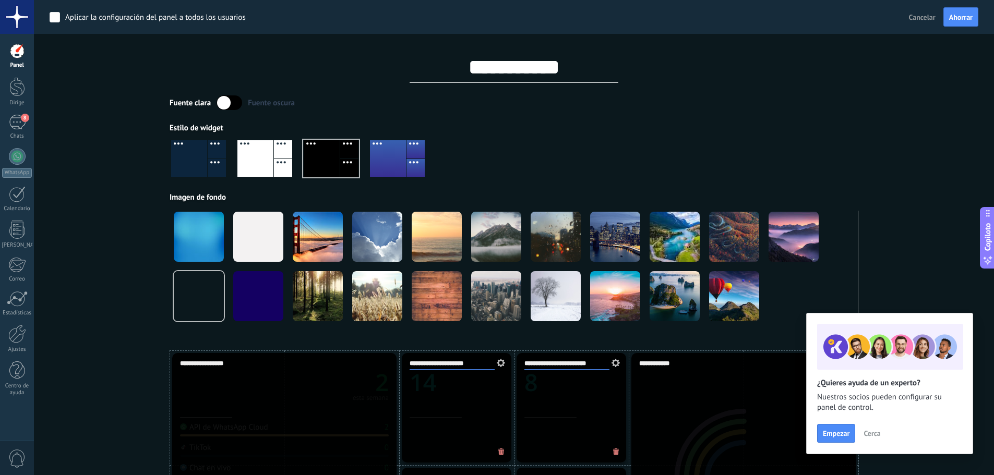
click at [401, 158] on div at bounding box center [388, 158] width 36 height 37
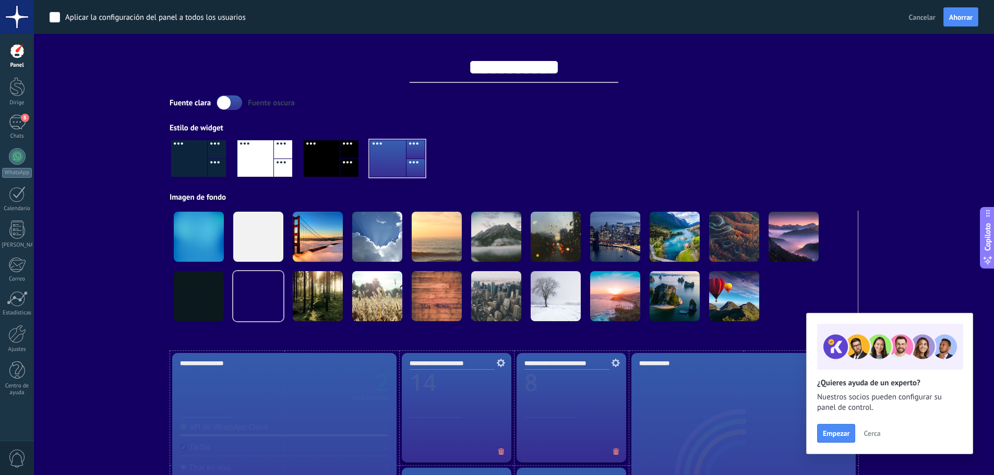
click at [186, 163] on div at bounding box center [189, 158] width 36 height 37
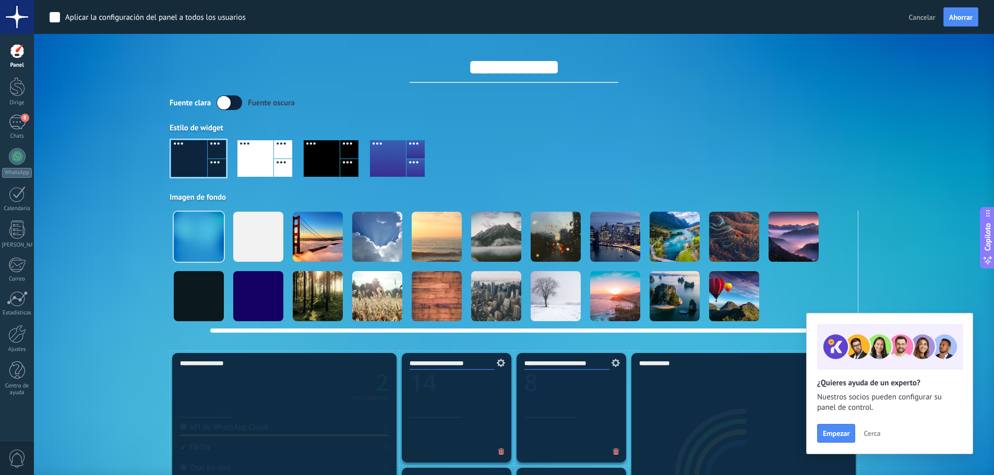
click at [196, 244] on div at bounding box center [199, 237] width 50 height 50
click at [185, 226] on div at bounding box center [199, 237] width 50 height 50
click at [204, 292] on div at bounding box center [199, 296] width 50 height 50
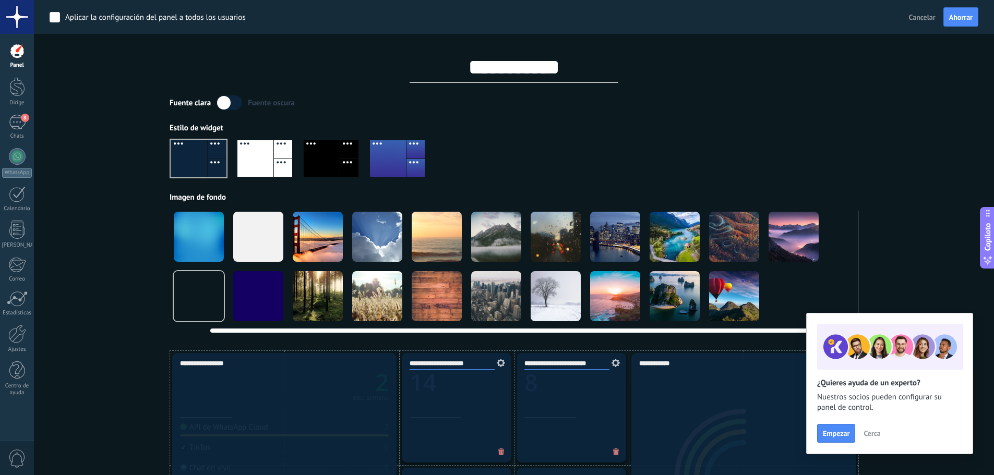
click at [201, 226] on div at bounding box center [199, 237] width 50 height 50
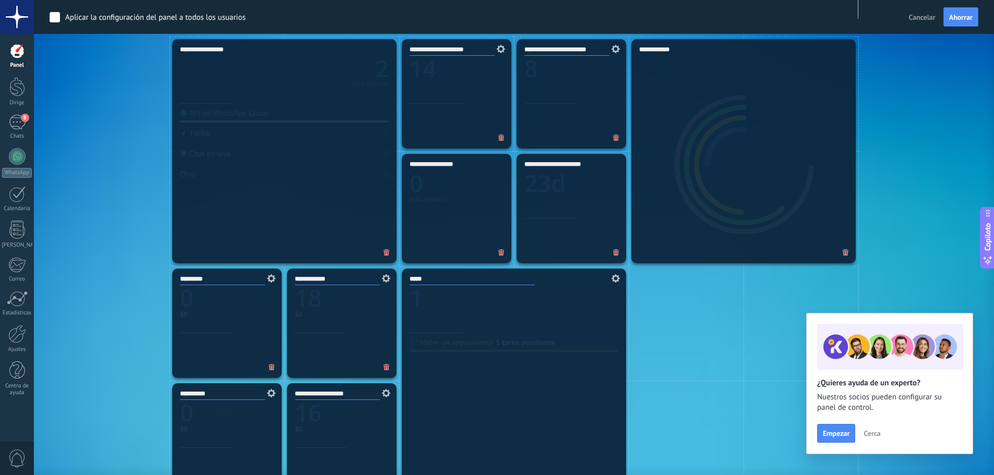
scroll to position [35, 0]
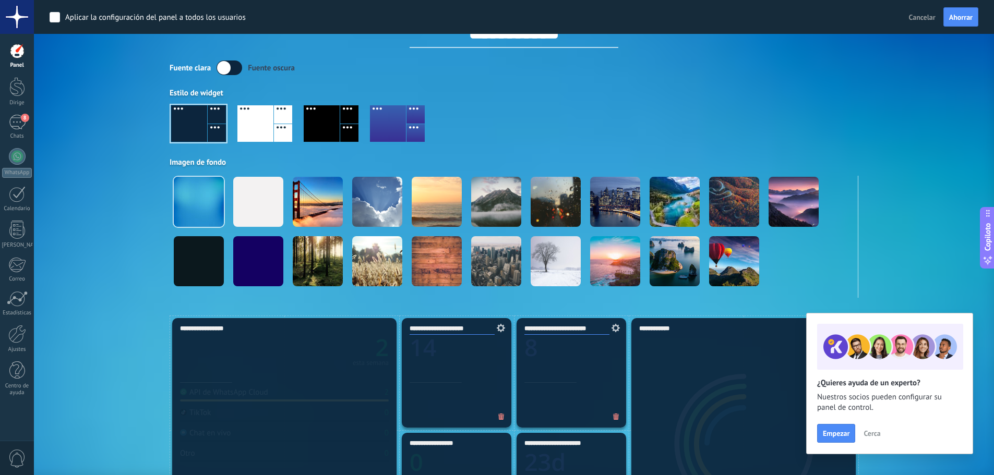
click at [252, 119] on div at bounding box center [255, 123] width 36 height 37
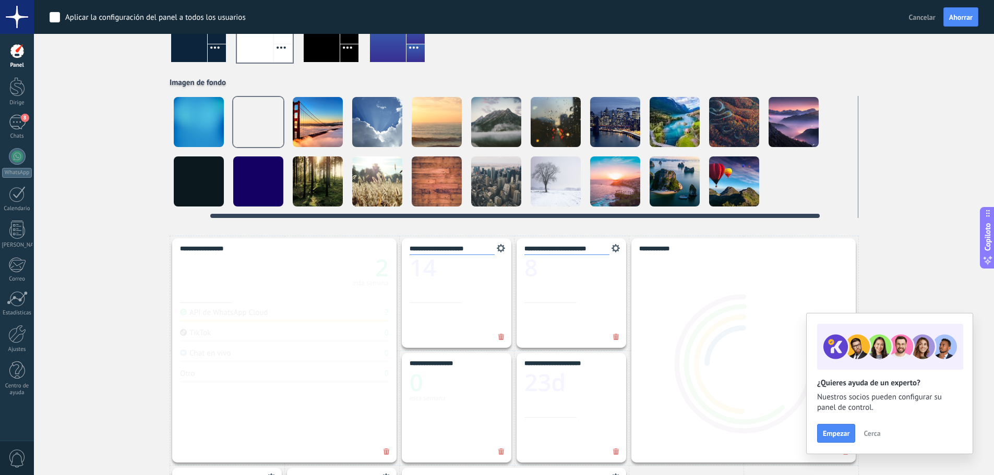
scroll to position [139, 0]
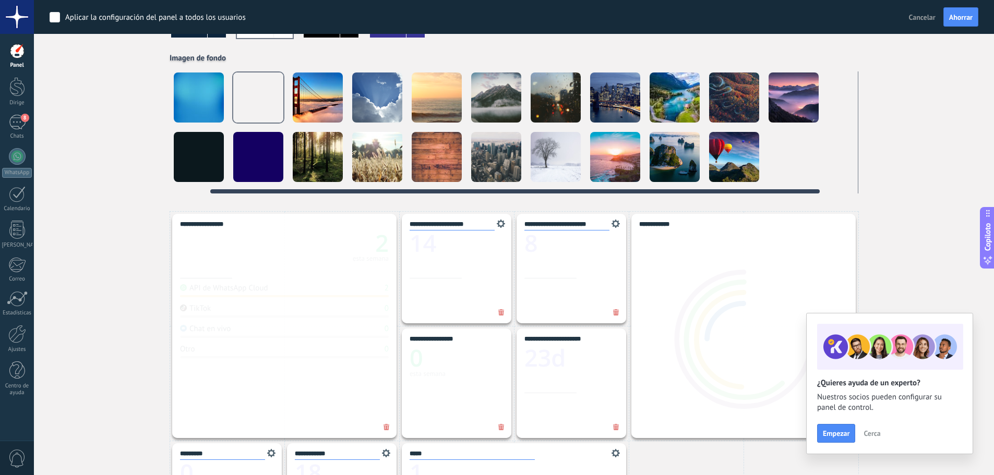
click at [251, 105] on div at bounding box center [258, 98] width 50 height 50
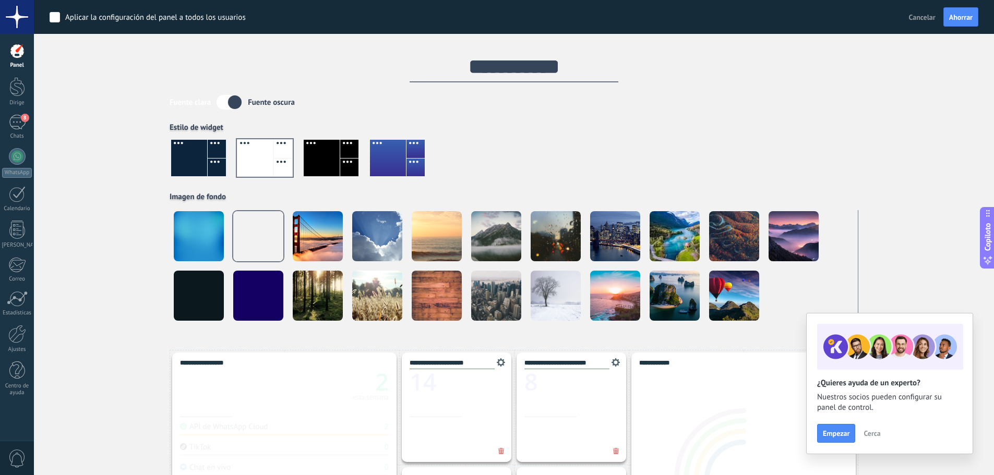
scroll to position [0, 0]
click at [912, 12] on button "Cancelar" at bounding box center [922, 17] width 35 height 16
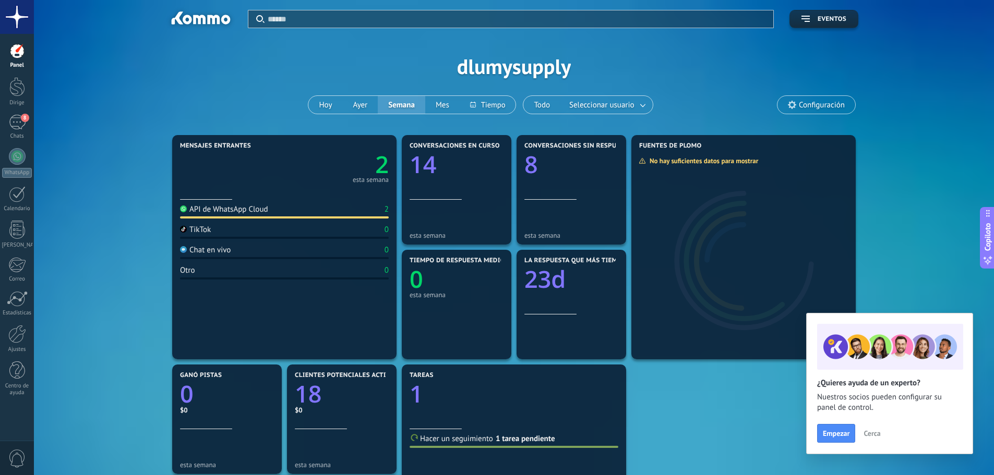
click at [17, 23] on div at bounding box center [17, 17] width 34 height 34
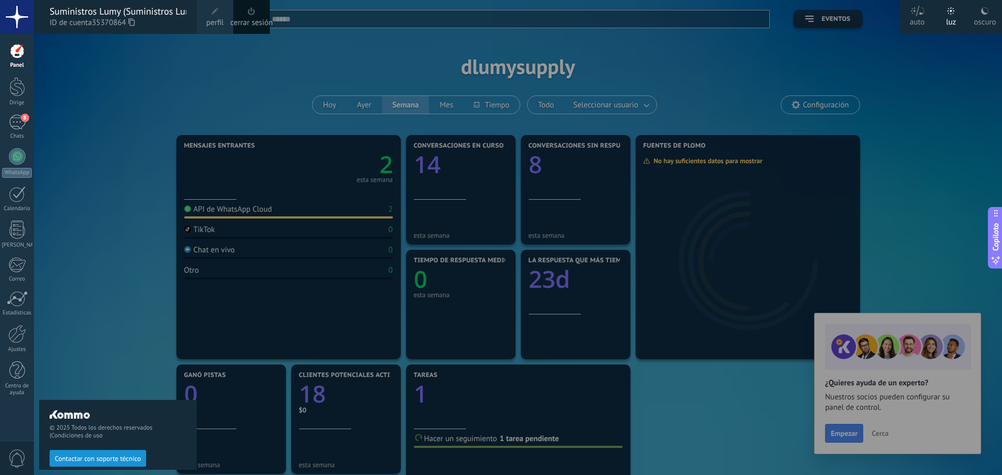
click at [212, 18] on font "perfil" at bounding box center [214, 23] width 17 height 10
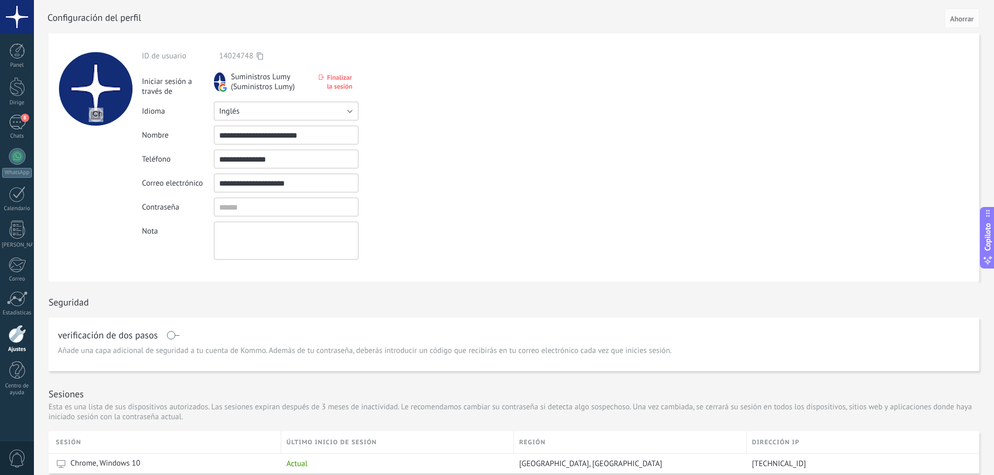
click at [350, 110] on button "Inglés" at bounding box center [286, 111] width 144 height 19
click at [248, 146] on span "Español" at bounding box center [281, 147] width 147 height 10
click at [955, 20] on font "Ahorrar" at bounding box center [961, 18] width 23 height 9
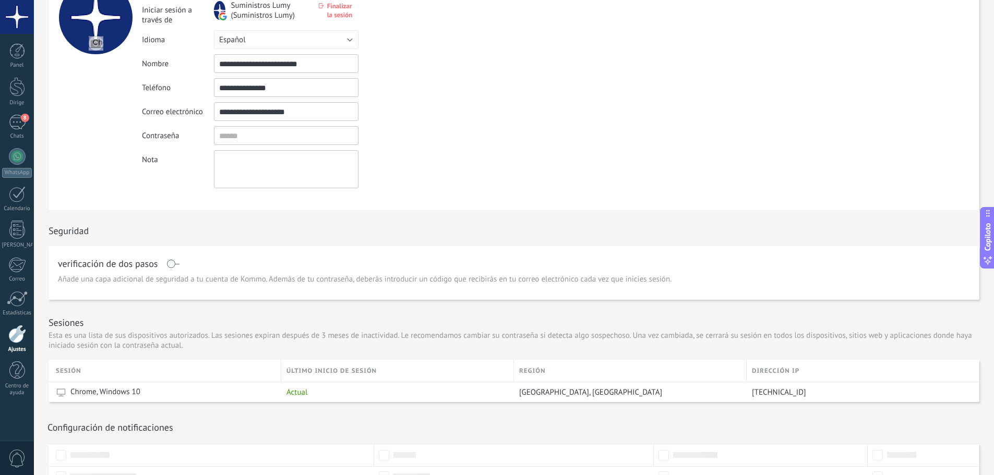
scroll to position [94, 0]
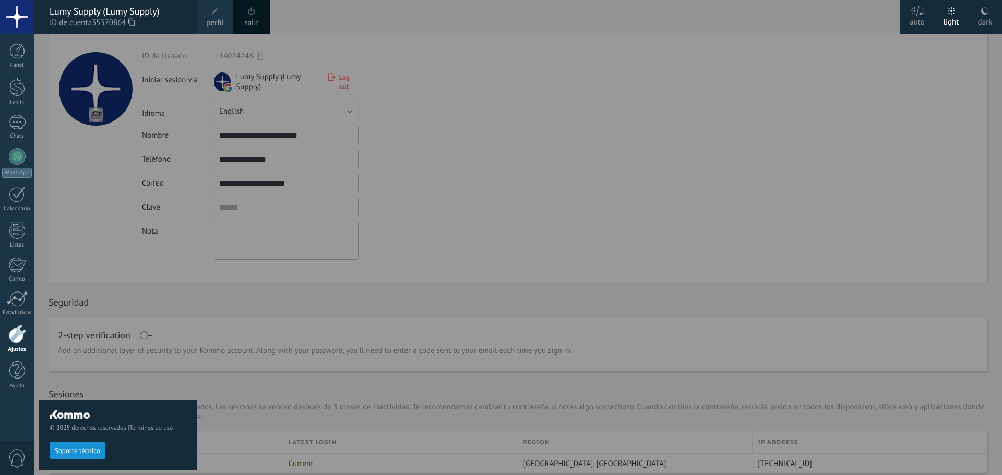
drag, startPoint x: 70, startPoint y: 452, endPoint x: 392, endPoint y: 35, distance: 526.7
click at [70, 452] on span "Soporte técnico" at bounding box center [77, 451] width 45 height 7
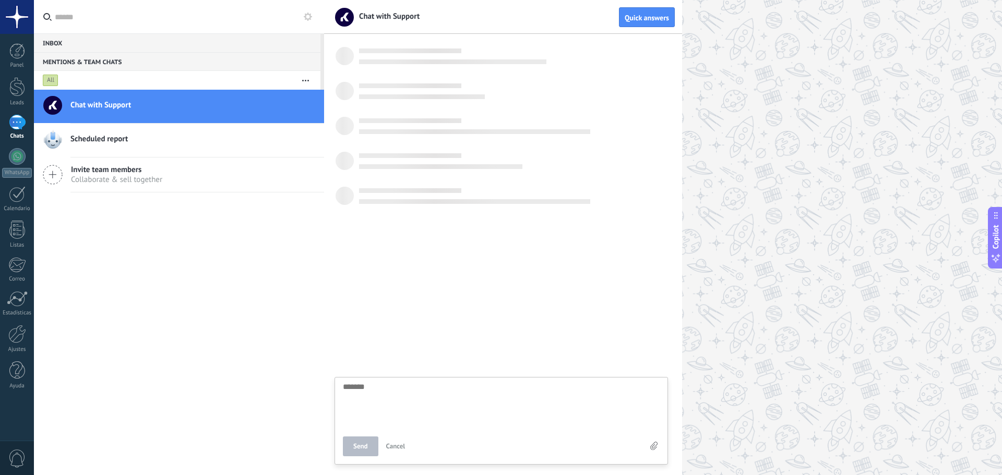
scroll to position [10, 0]
